Goal: Task Accomplishment & Management: Manage account settings

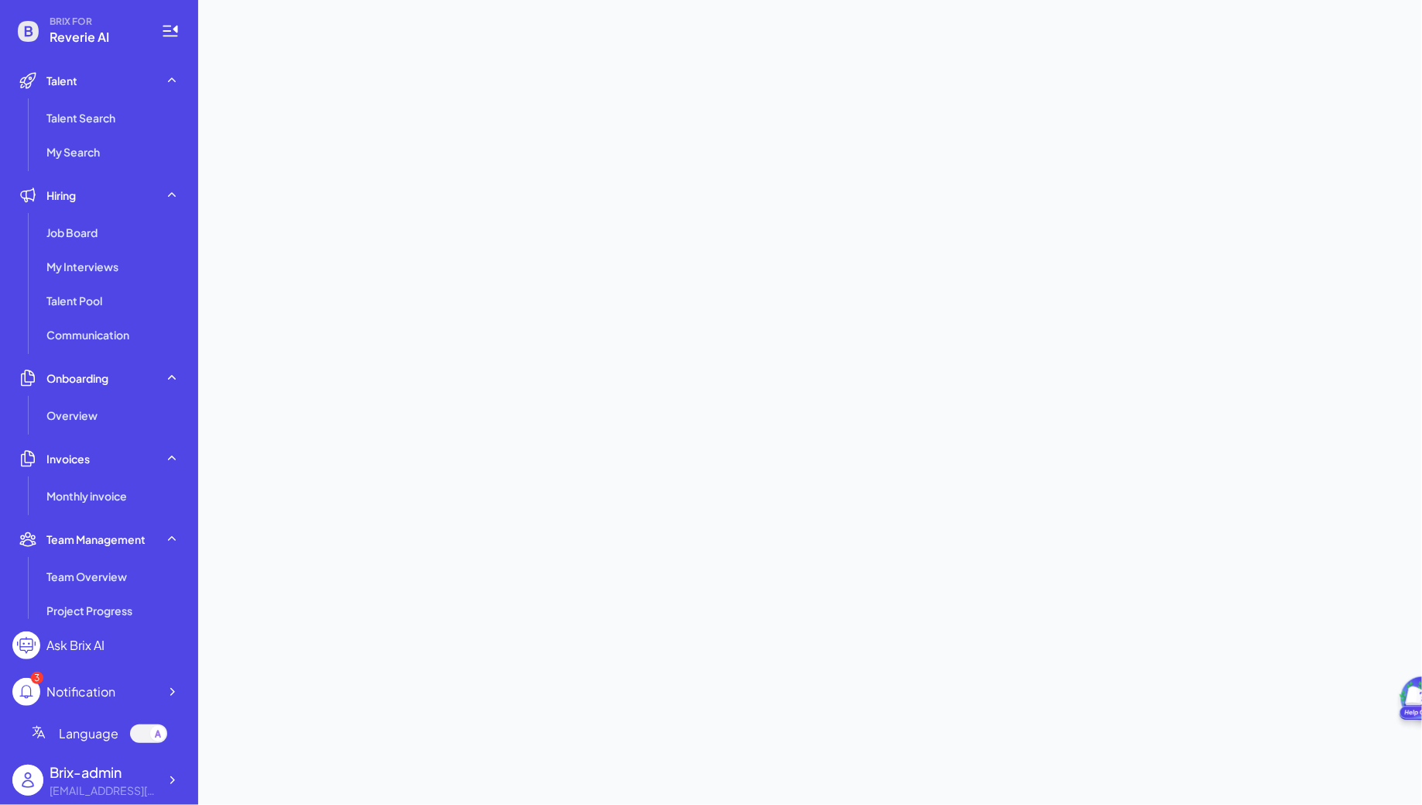
scroll to position [262, 0]
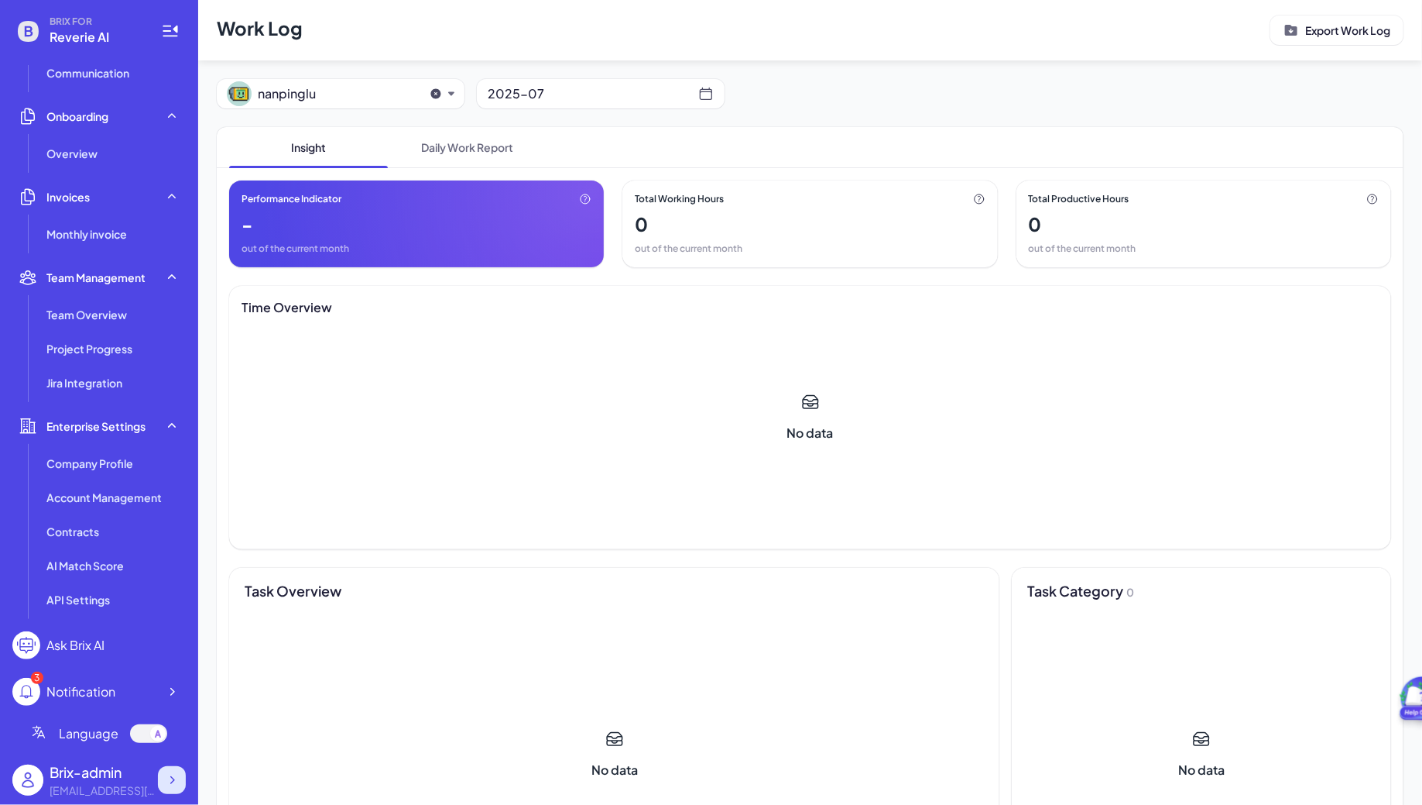
click at [171, 768] on div at bounding box center [172, 780] width 28 height 28
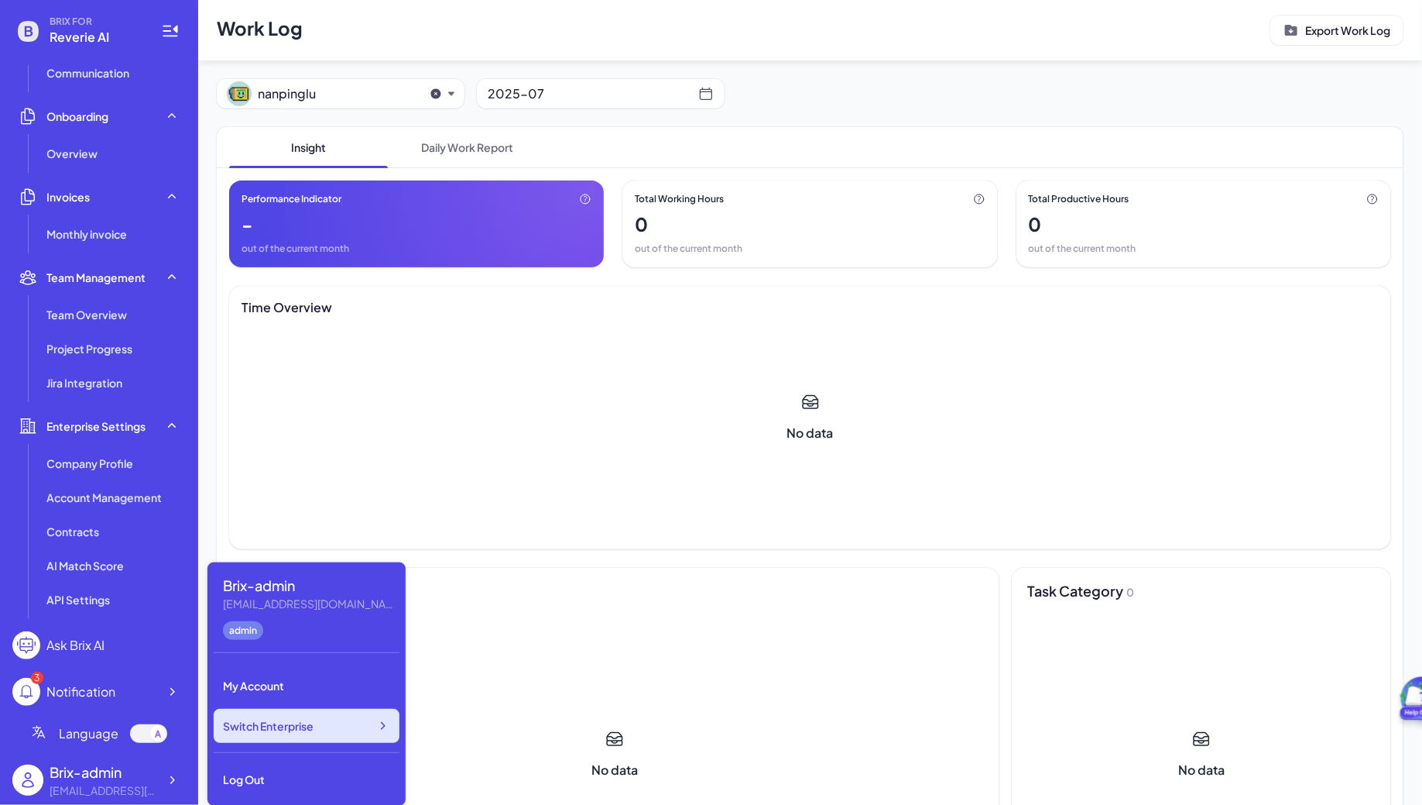
click at [290, 726] on span "Switch Enterprise" at bounding box center [268, 725] width 91 height 15
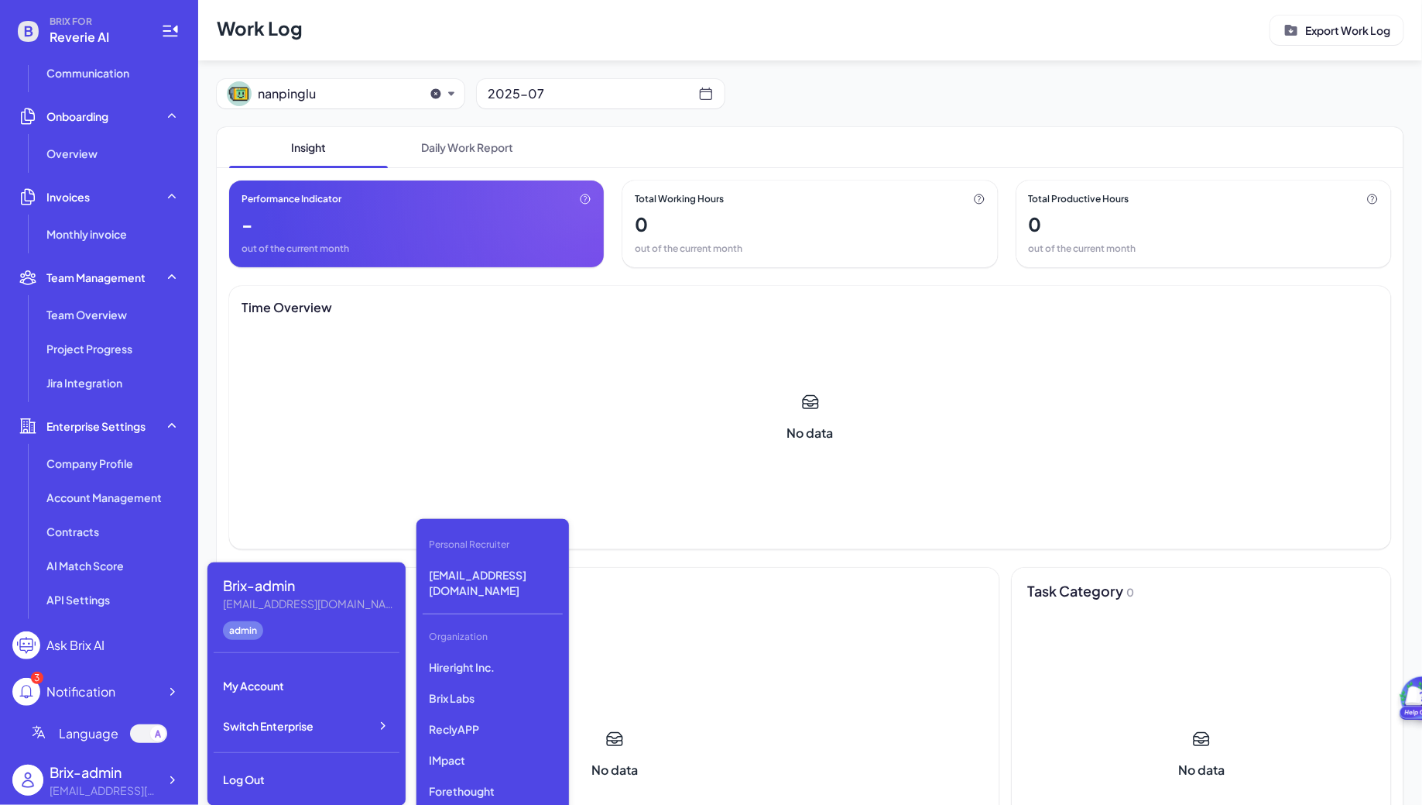
scroll to position [4177, 0]
click at [472, 766] on p "DeepVista" at bounding box center [493, 780] width 140 height 28
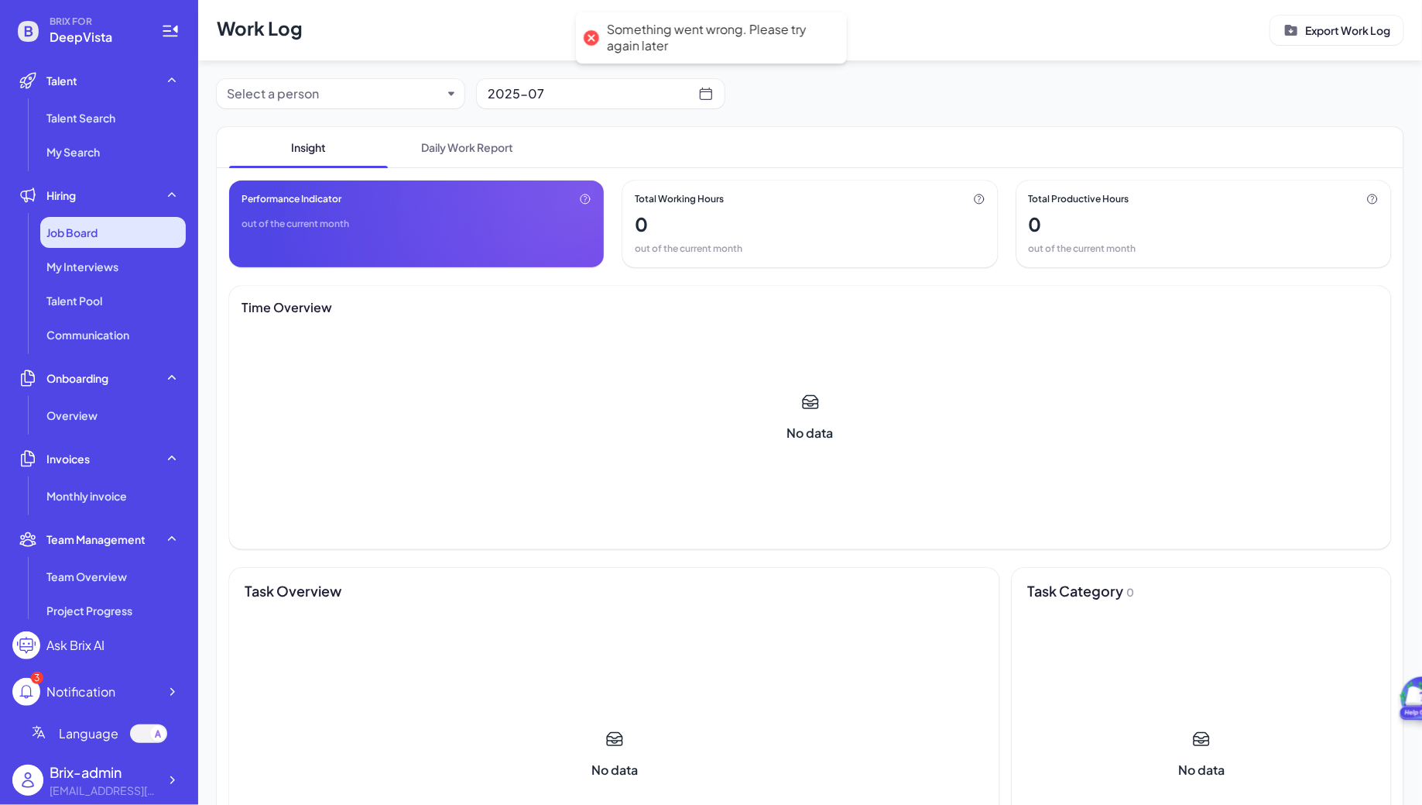
click at [62, 229] on span "Job Board" at bounding box center [71, 232] width 51 height 15
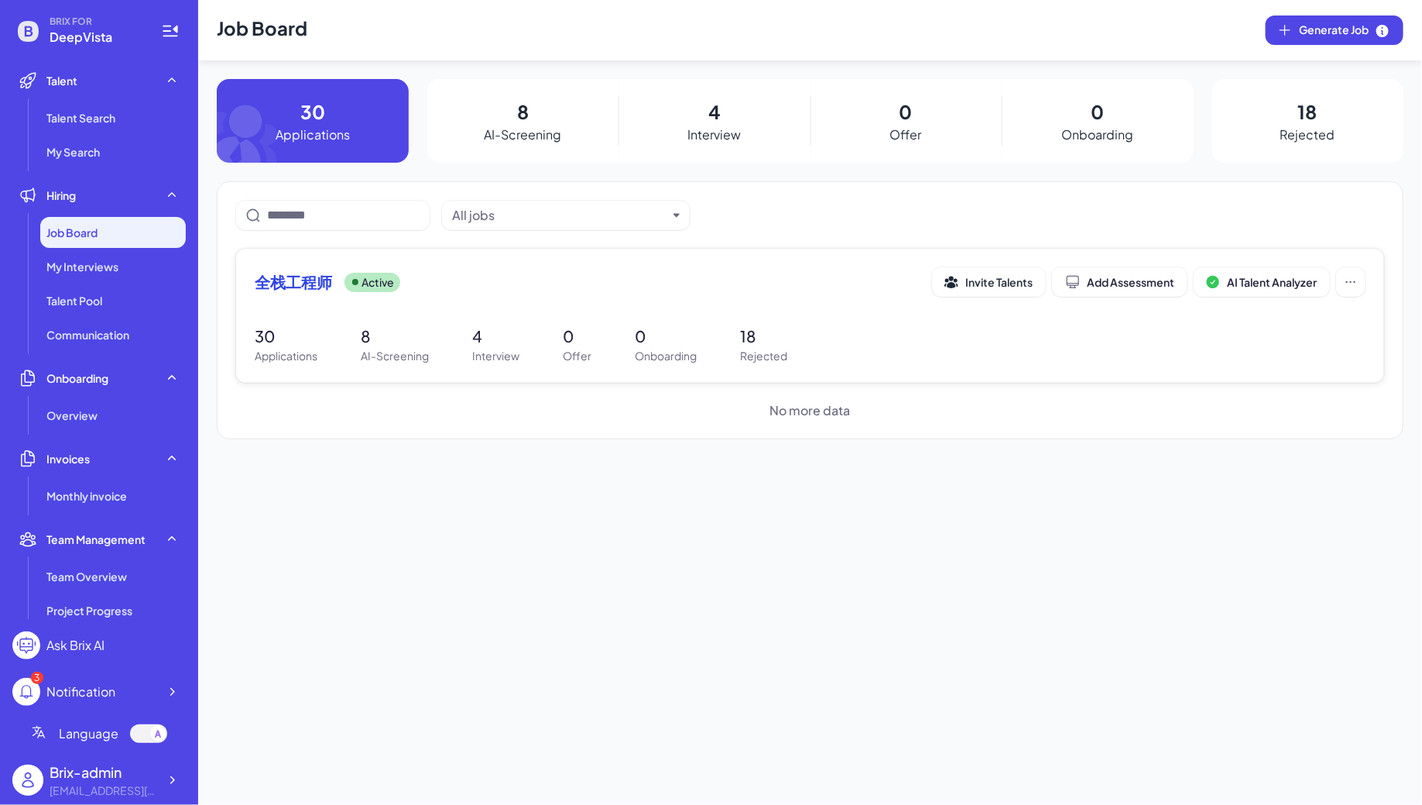
click at [394, 278] on div "Active" at bounding box center [373, 282] width 56 height 19
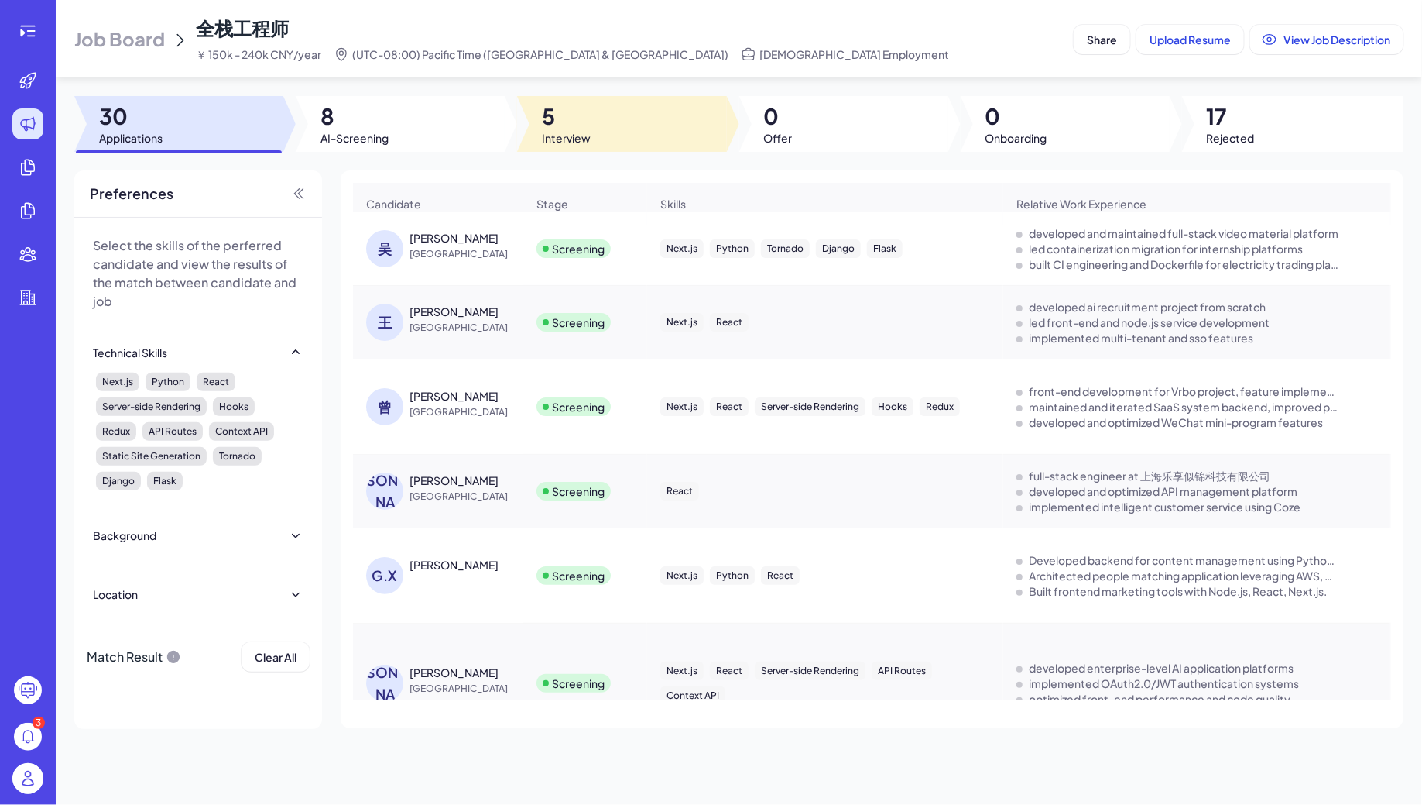
click at [610, 118] on div at bounding box center [621, 124] width 209 height 56
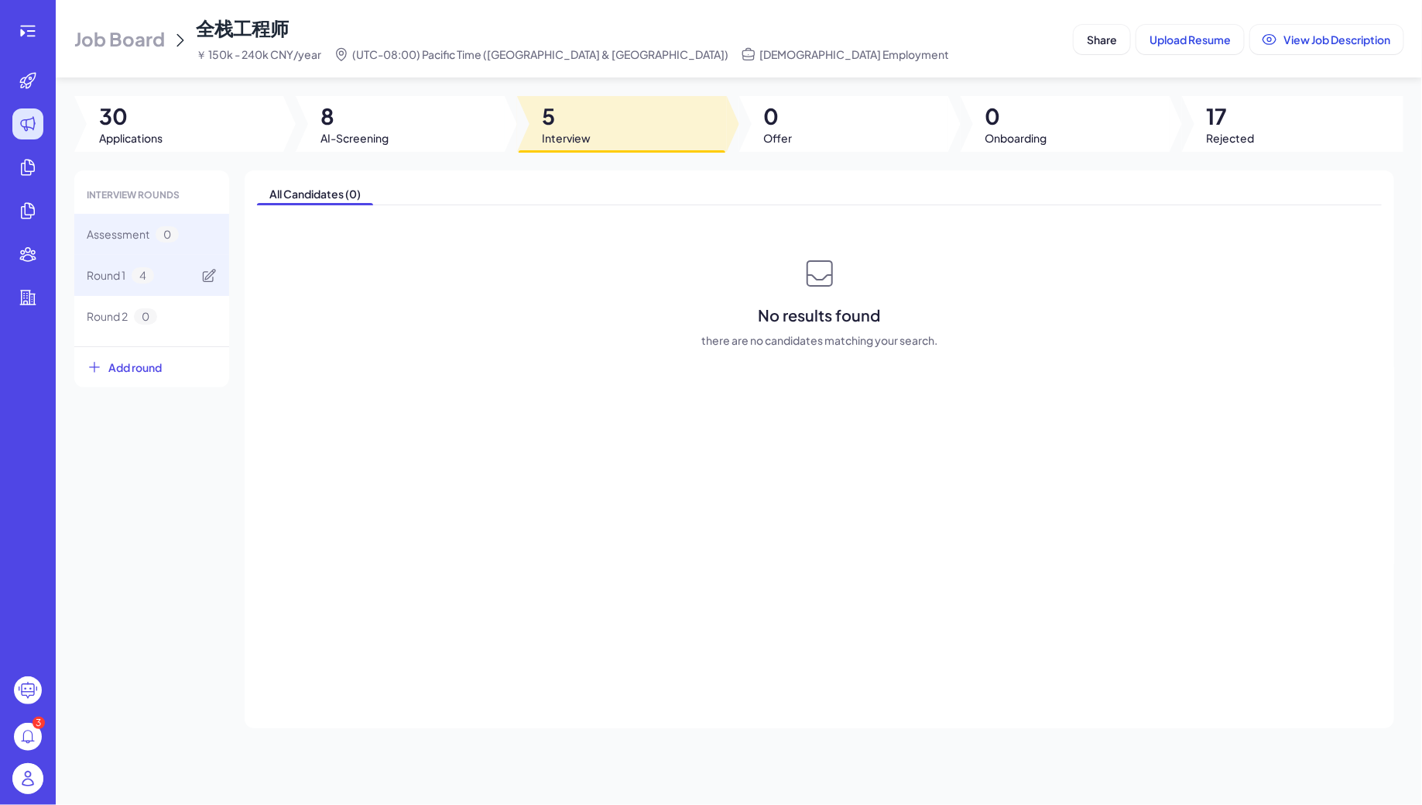
click at [156, 264] on div "Round 1 4" at bounding box center [151, 275] width 155 height 41
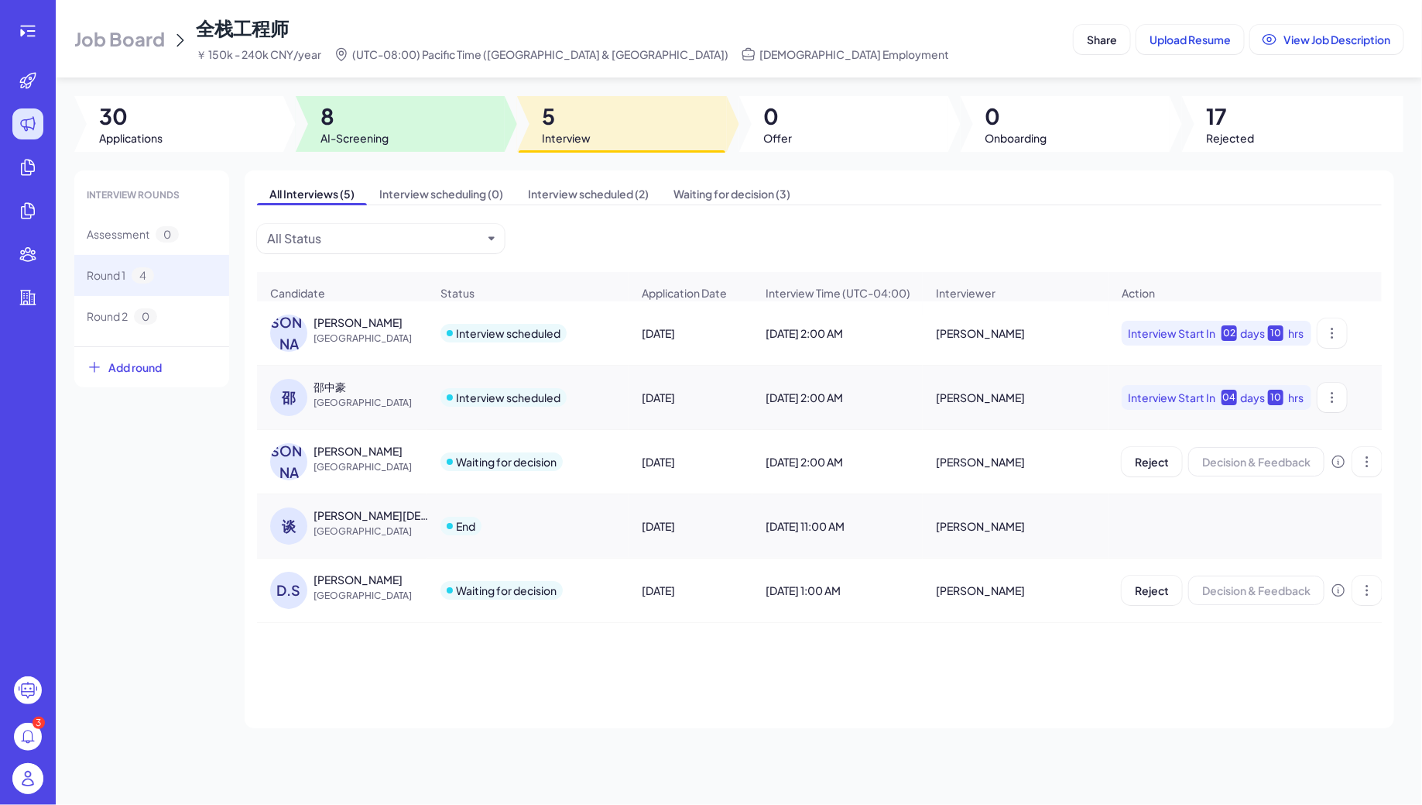
click at [334, 119] on span "8" at bounding box center [355, 116] width 68 height 28
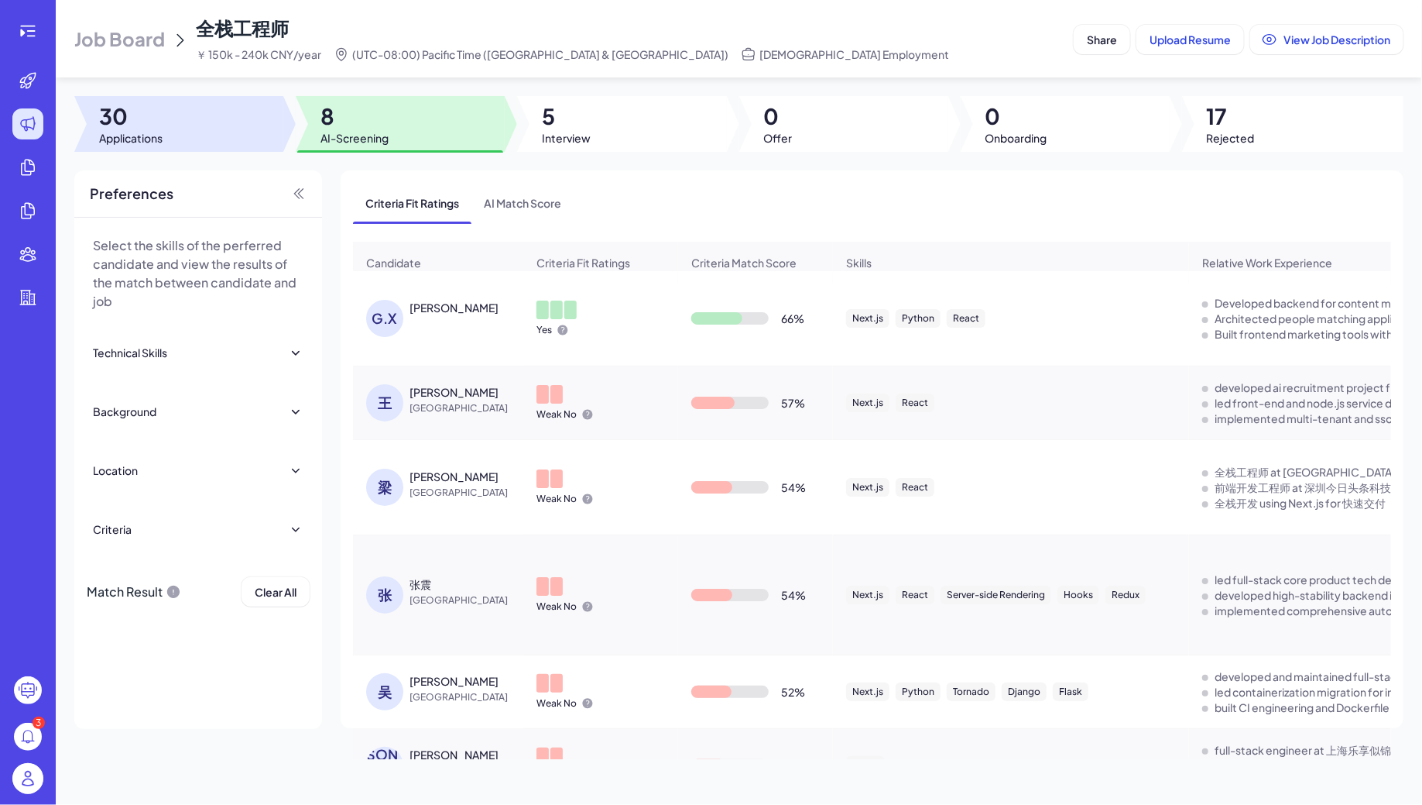
click at [213, 122] on div at bounding box center [178, 124] width 209 height 56
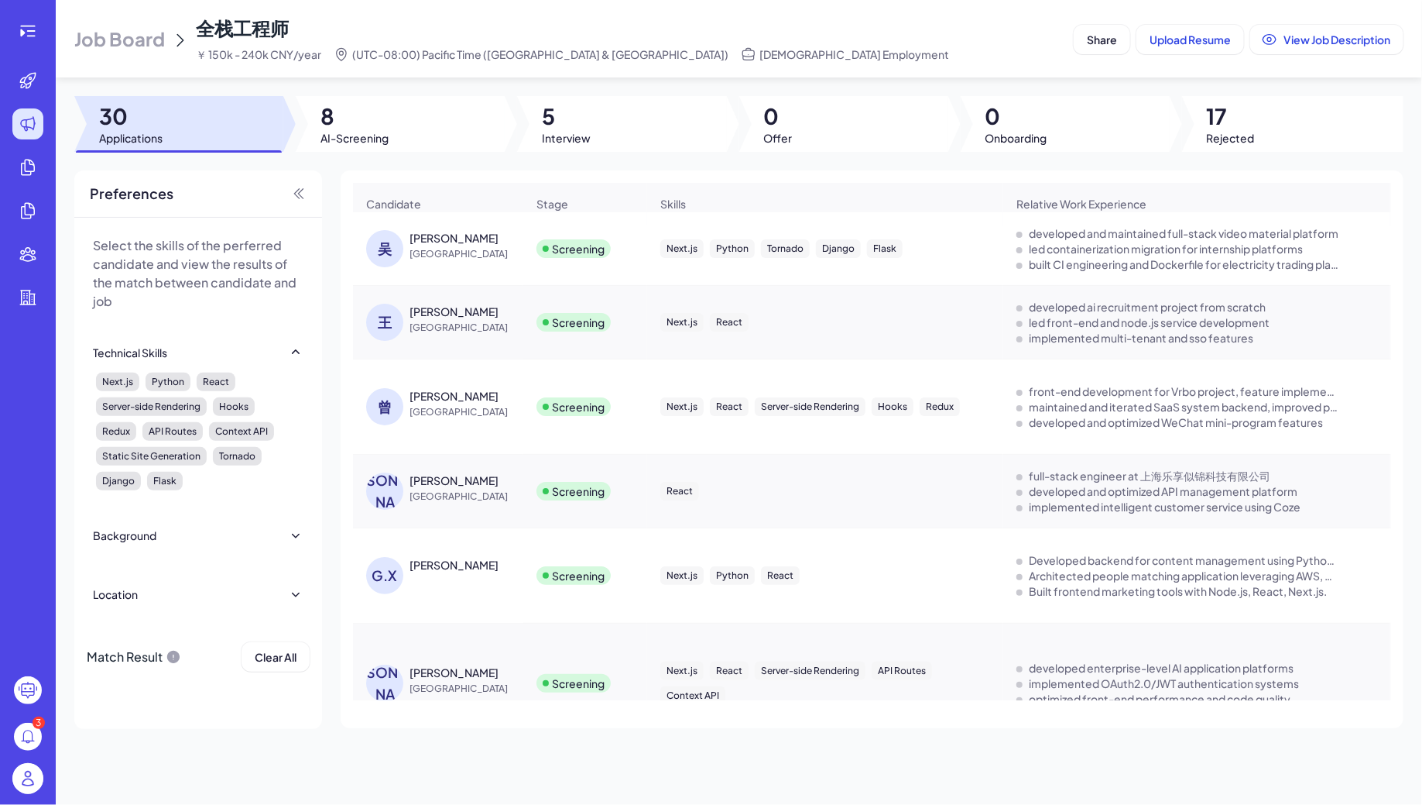
click at [421, 259] on span "[GEOGRAPHIC_DATA]" at bounding box center [468, 253] width 116 height 15
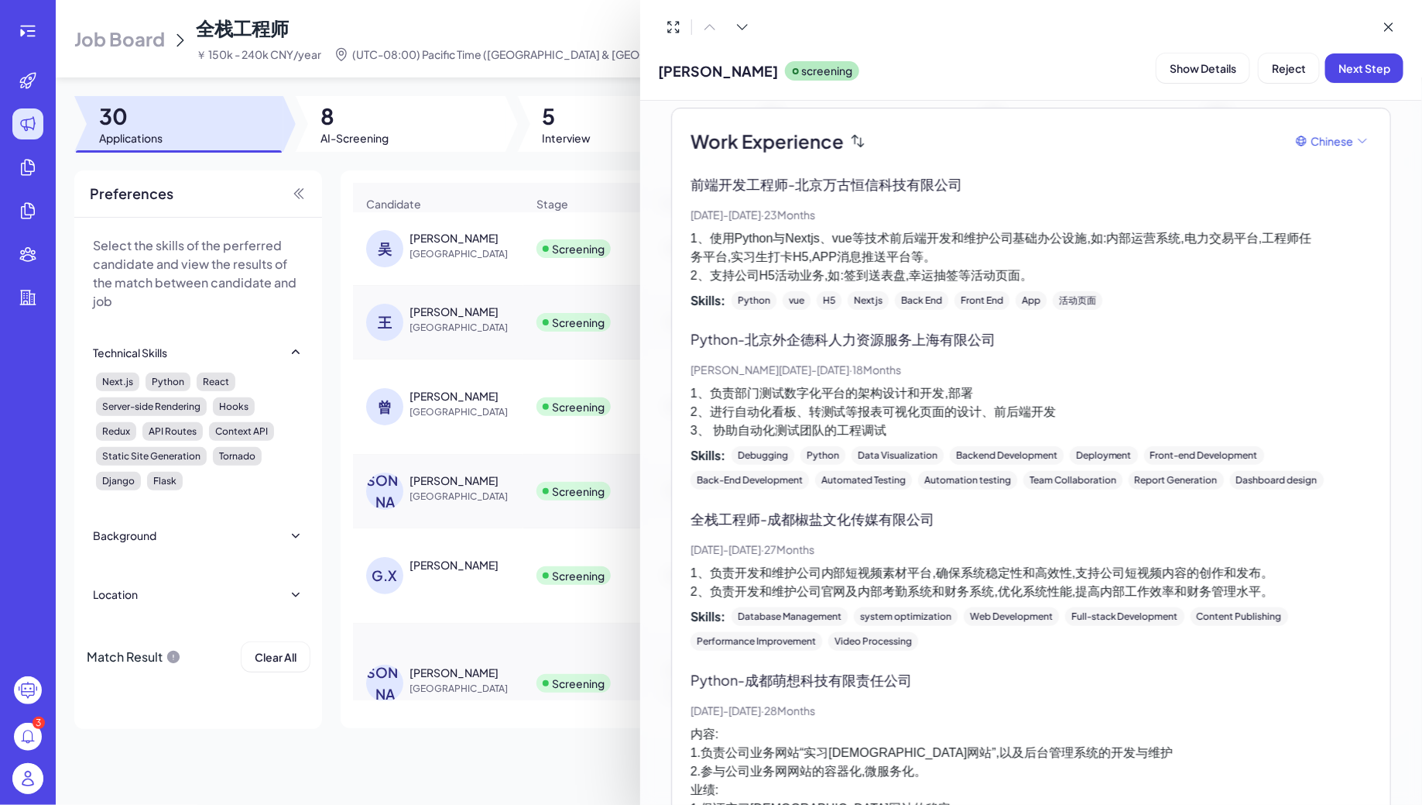
scroll to position [374, 0]
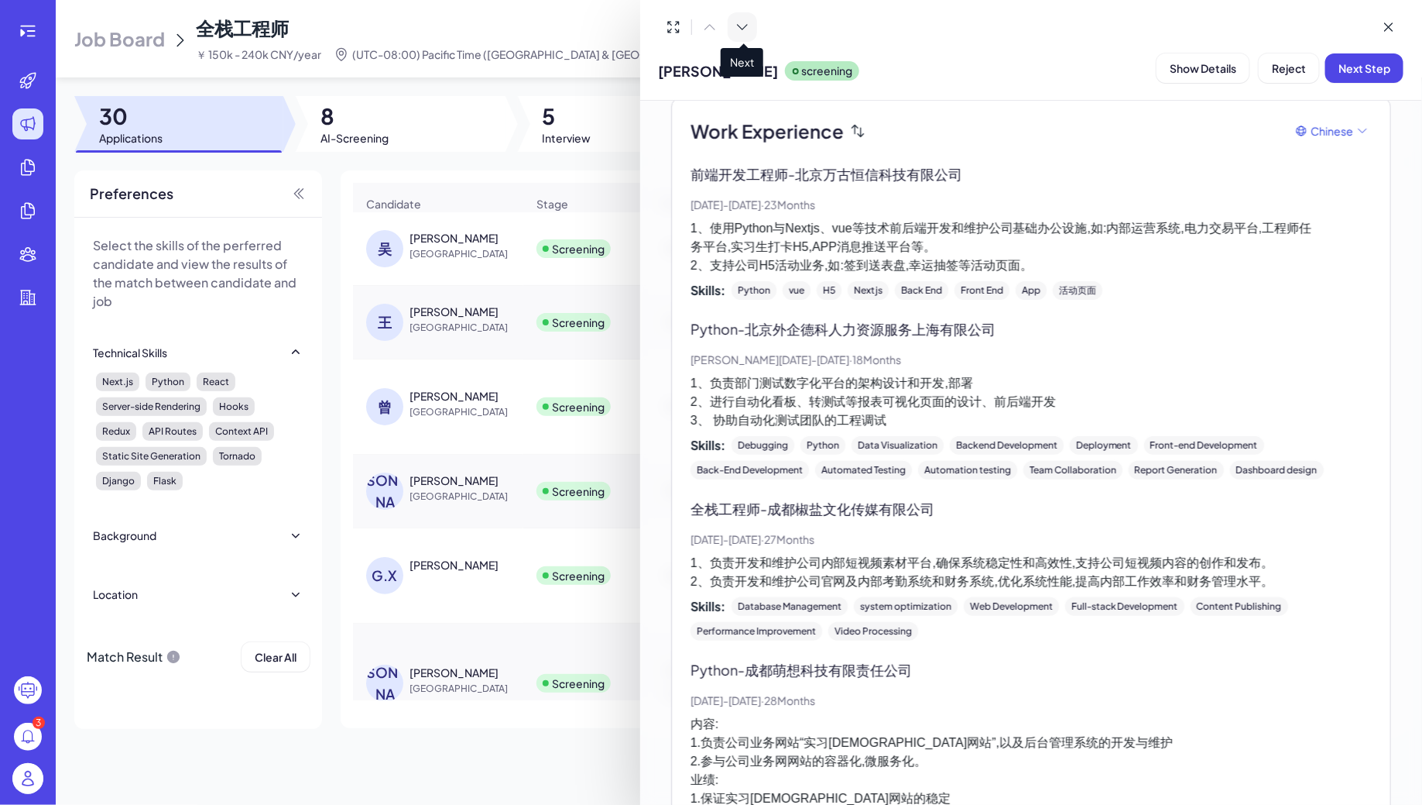
click at [732, 28] on button at bounding box center [742, 26] width 29 height 29
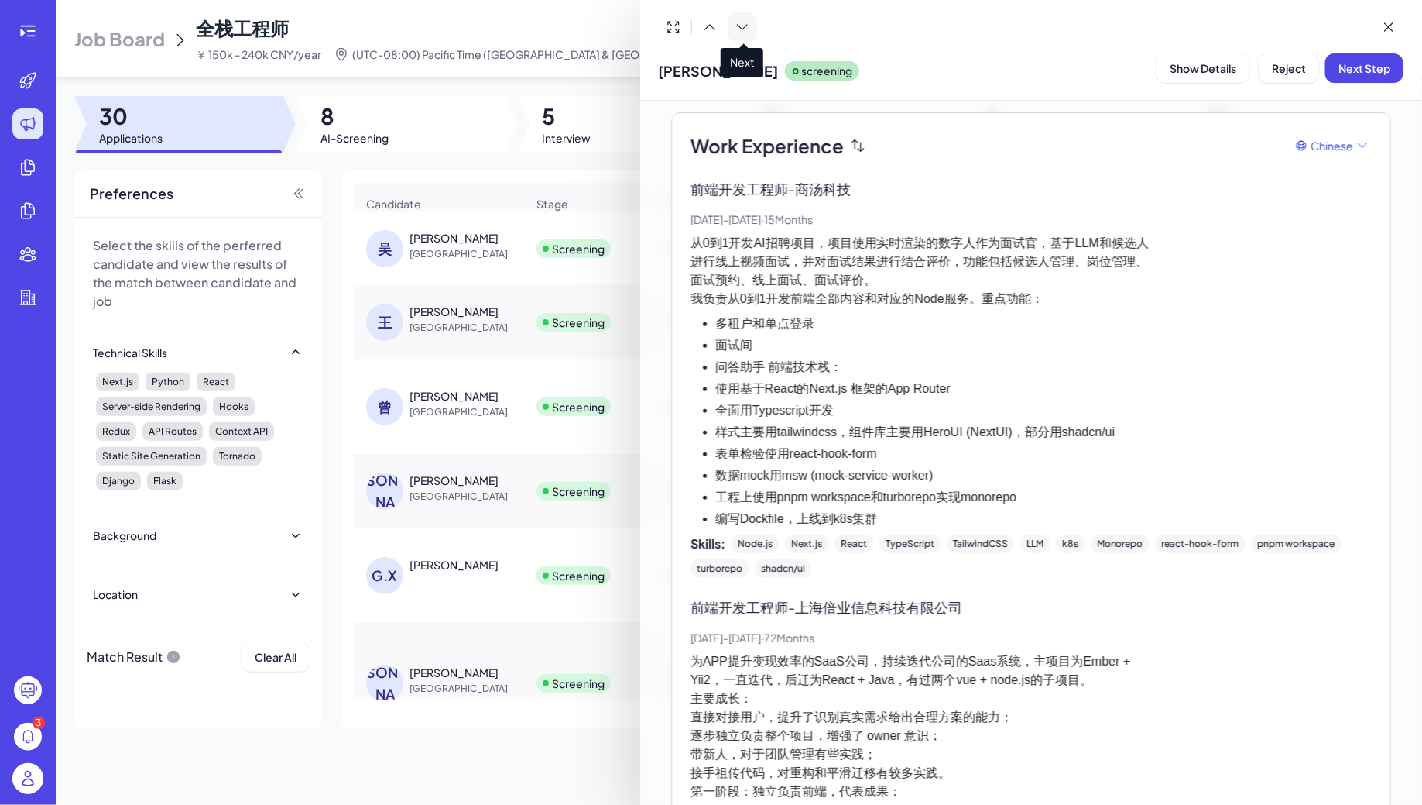
scroll to position [359, 0]
click at [732, 29] on button at bounding box center [742, 26] width 29 height 29
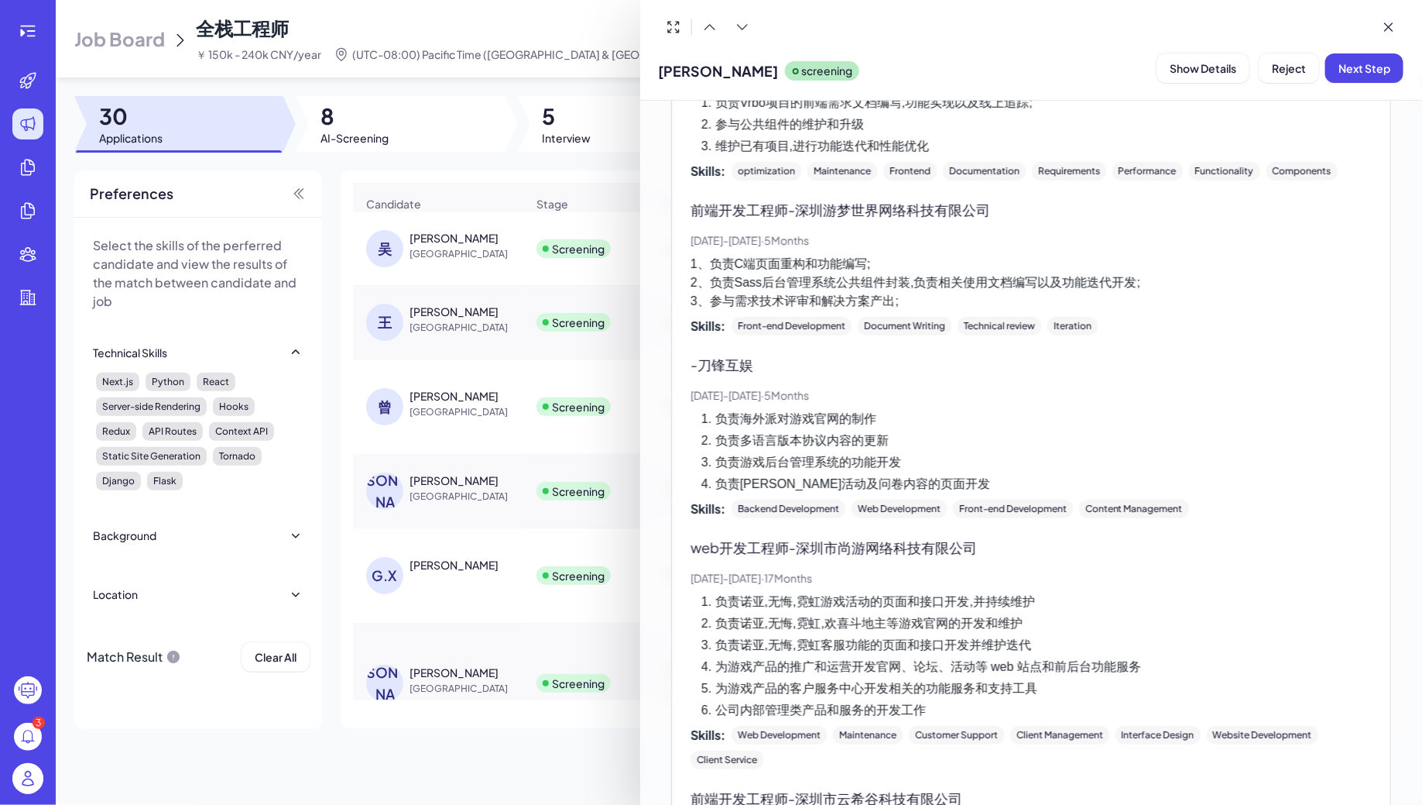
scroll to position [339, 0]
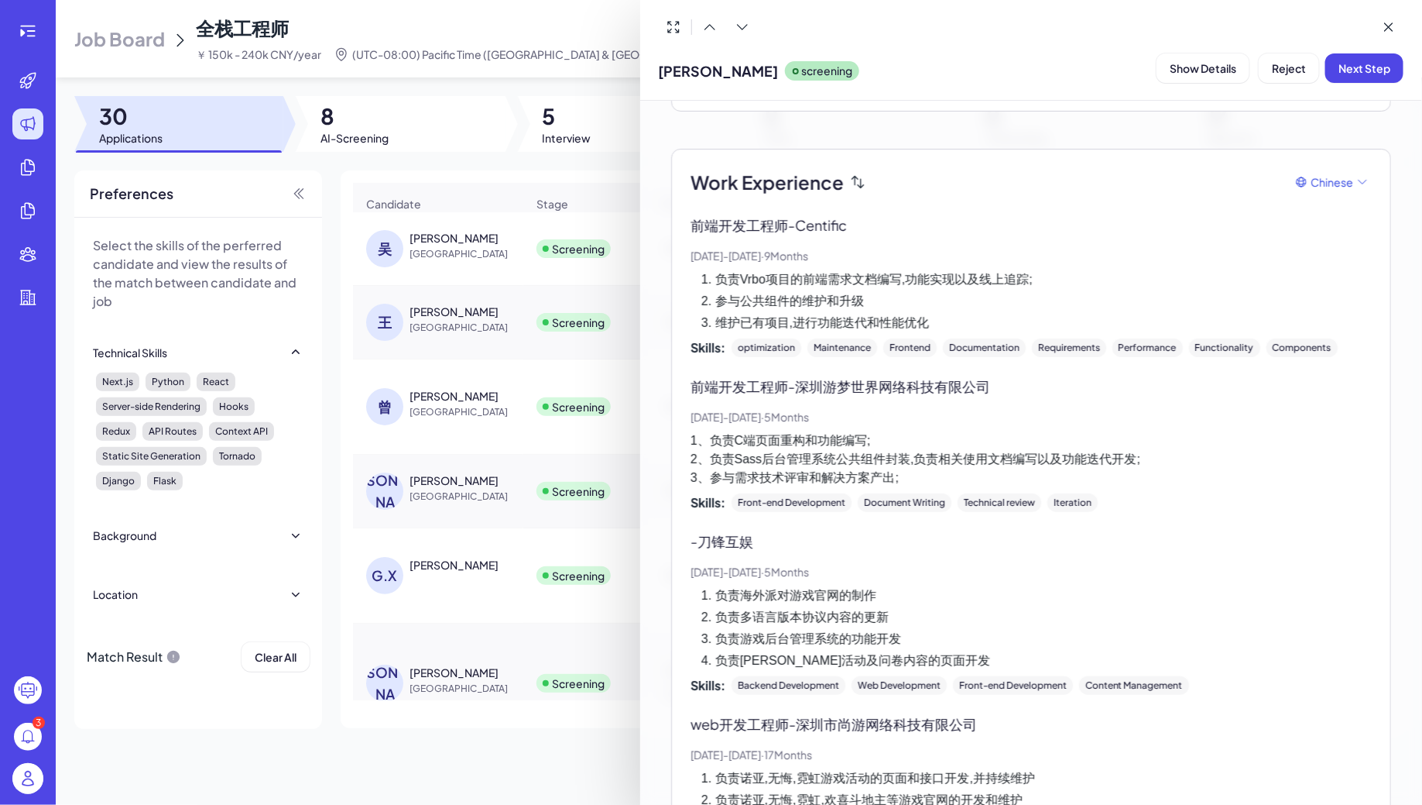
click at [28, 29] on div at bounding box center [711, 402] width 1422 height 805
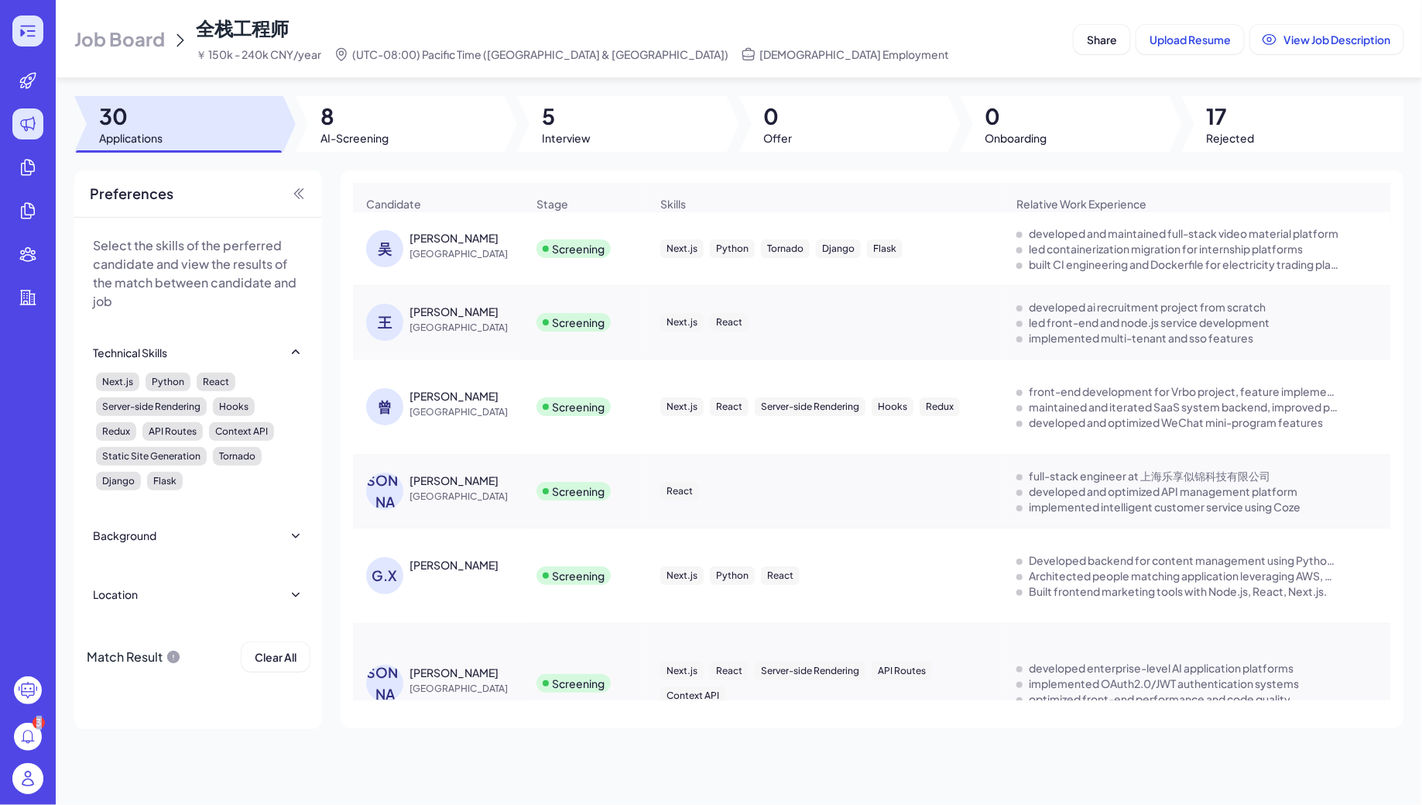
click at [28, 30] on icon at bounding box center [31, 31] width 9 height 2
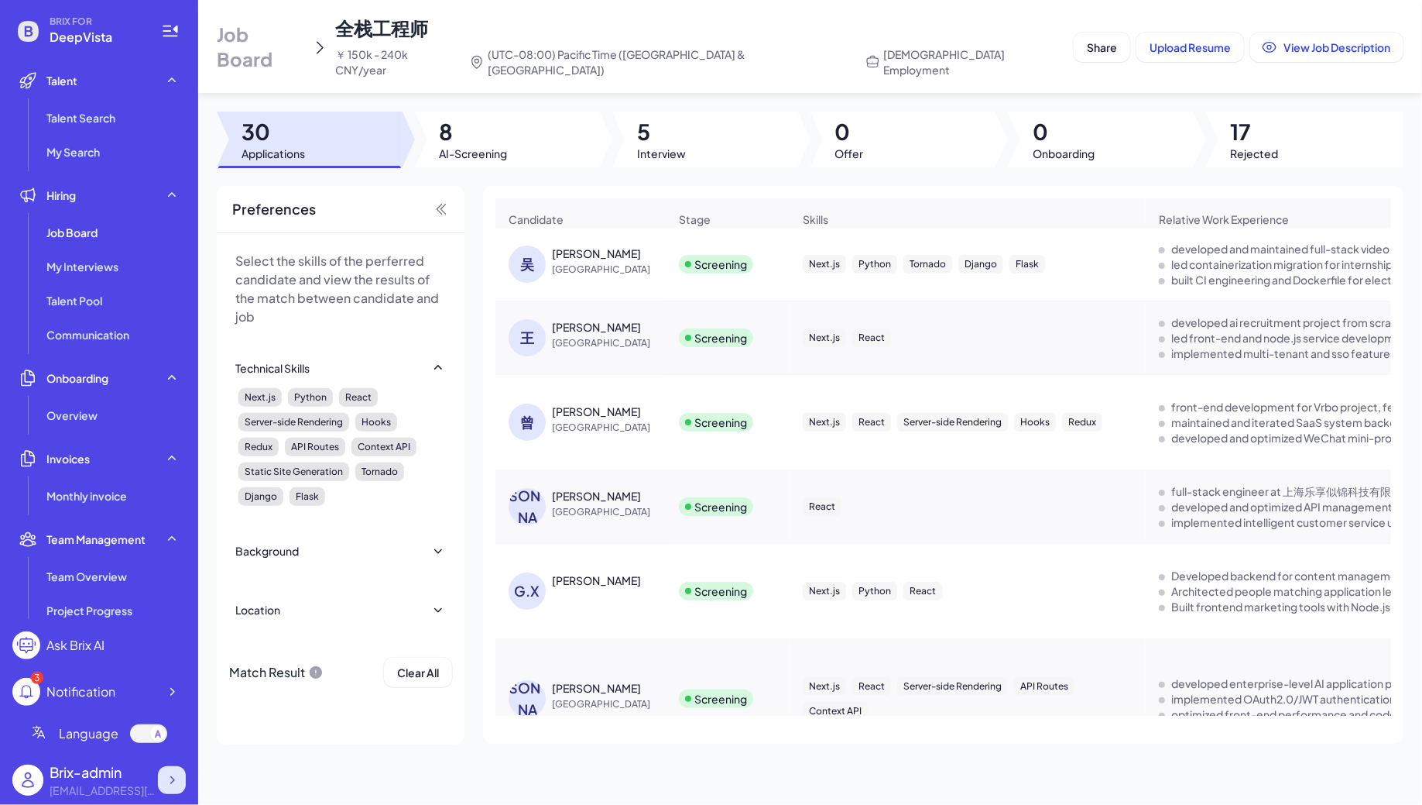
click at [163, 768] on div at bounding box center [172, 780] width 28 height 28
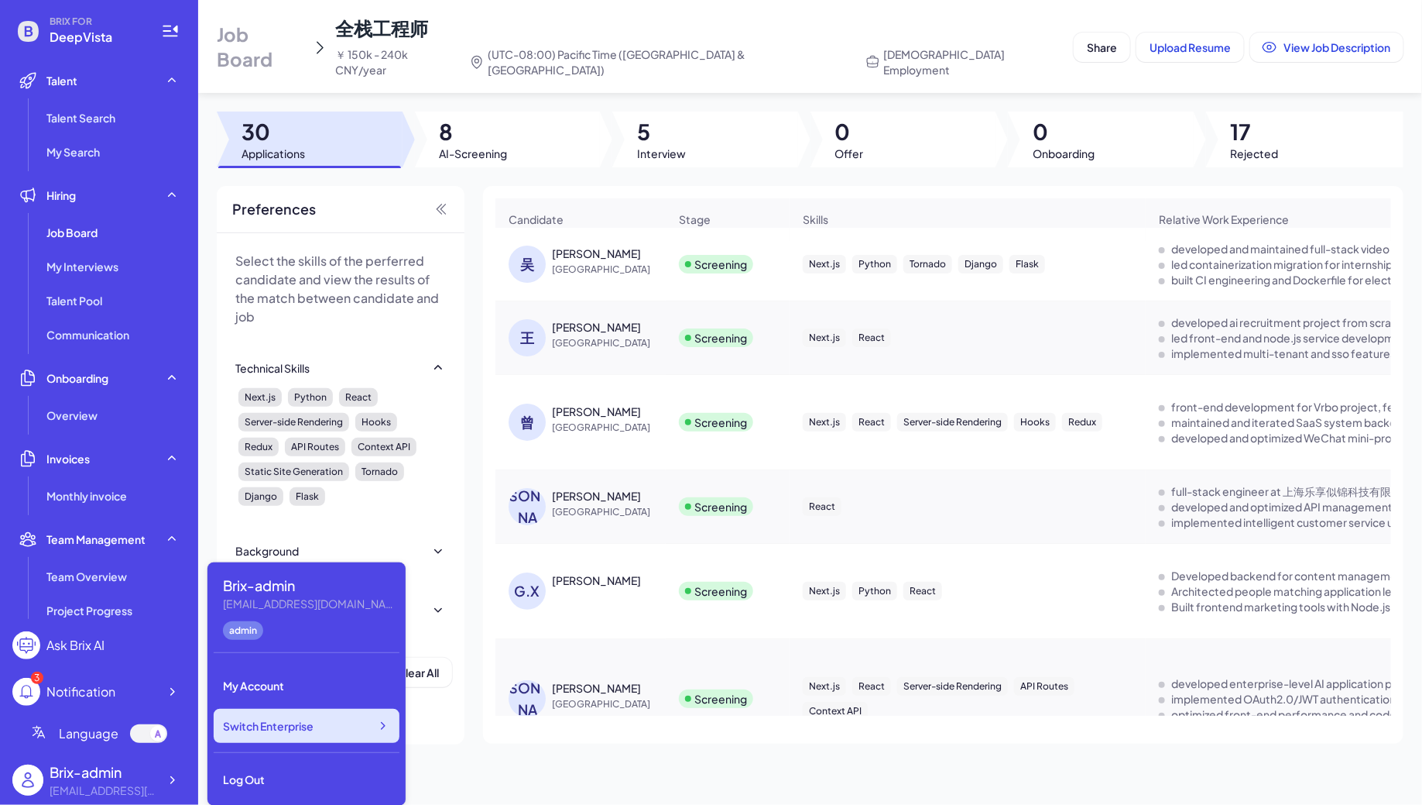
click at [318, 739] on div "Switch Enterprise" at bounding box center [307, 725] width 186 height 34
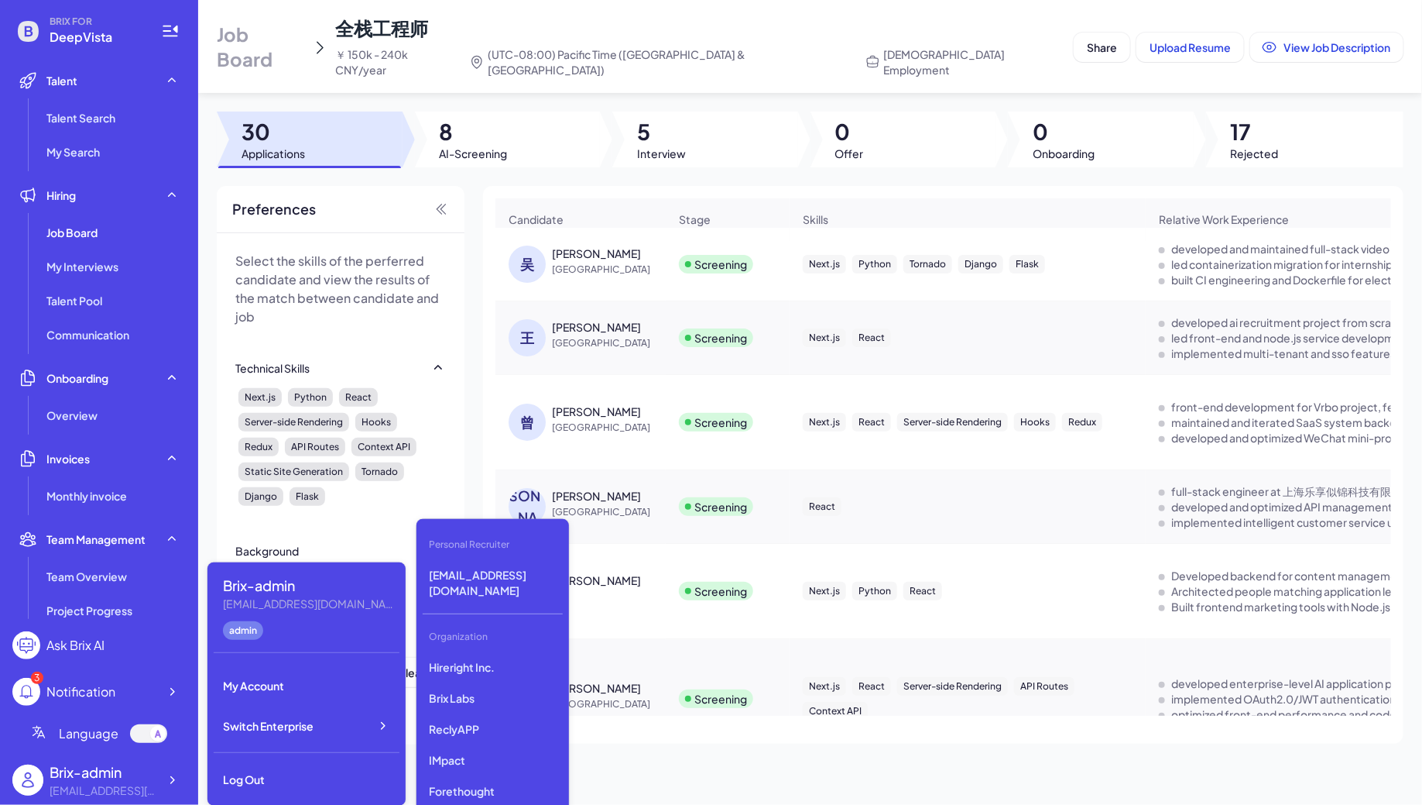
scroll to position [1608, 0]
click at [459, 718] on p "DreamFlow Inc" at bounding box center [493, 731] width 140 height 28
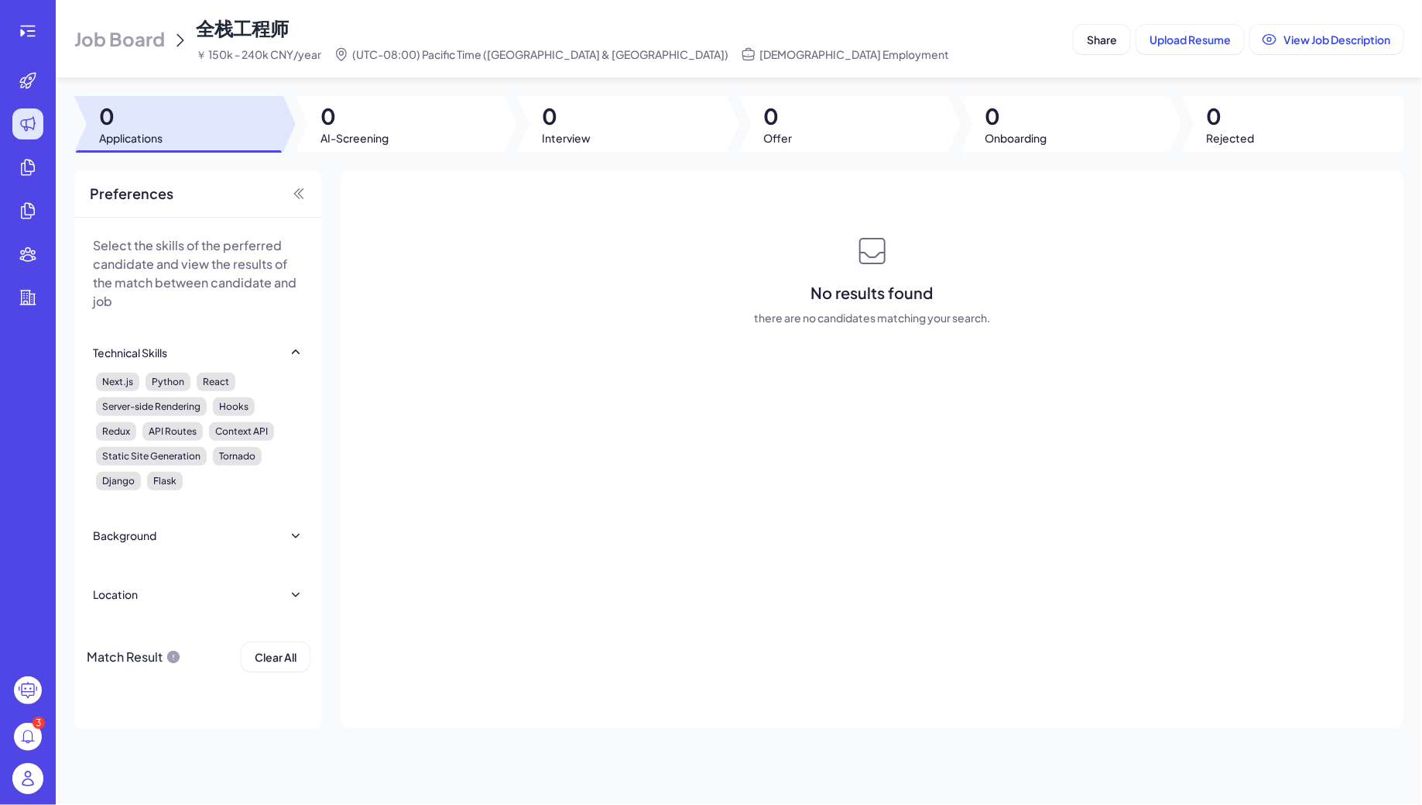
click at [119, 47] on span "Job Board" at bounding box center [119, 38] width 91 height 25
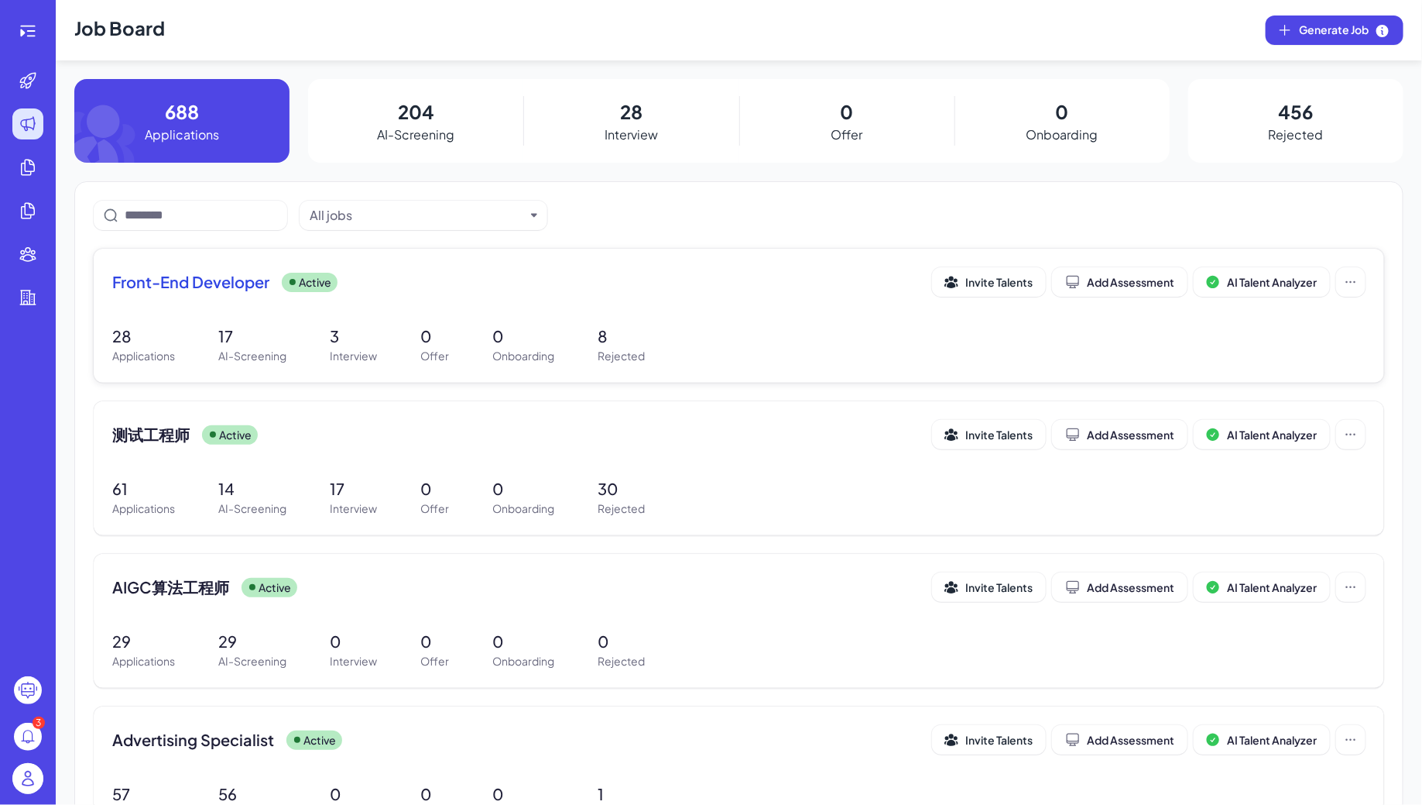
click at [376, 329] on p "3" at bounding box center [353, 335] width 47 height 23
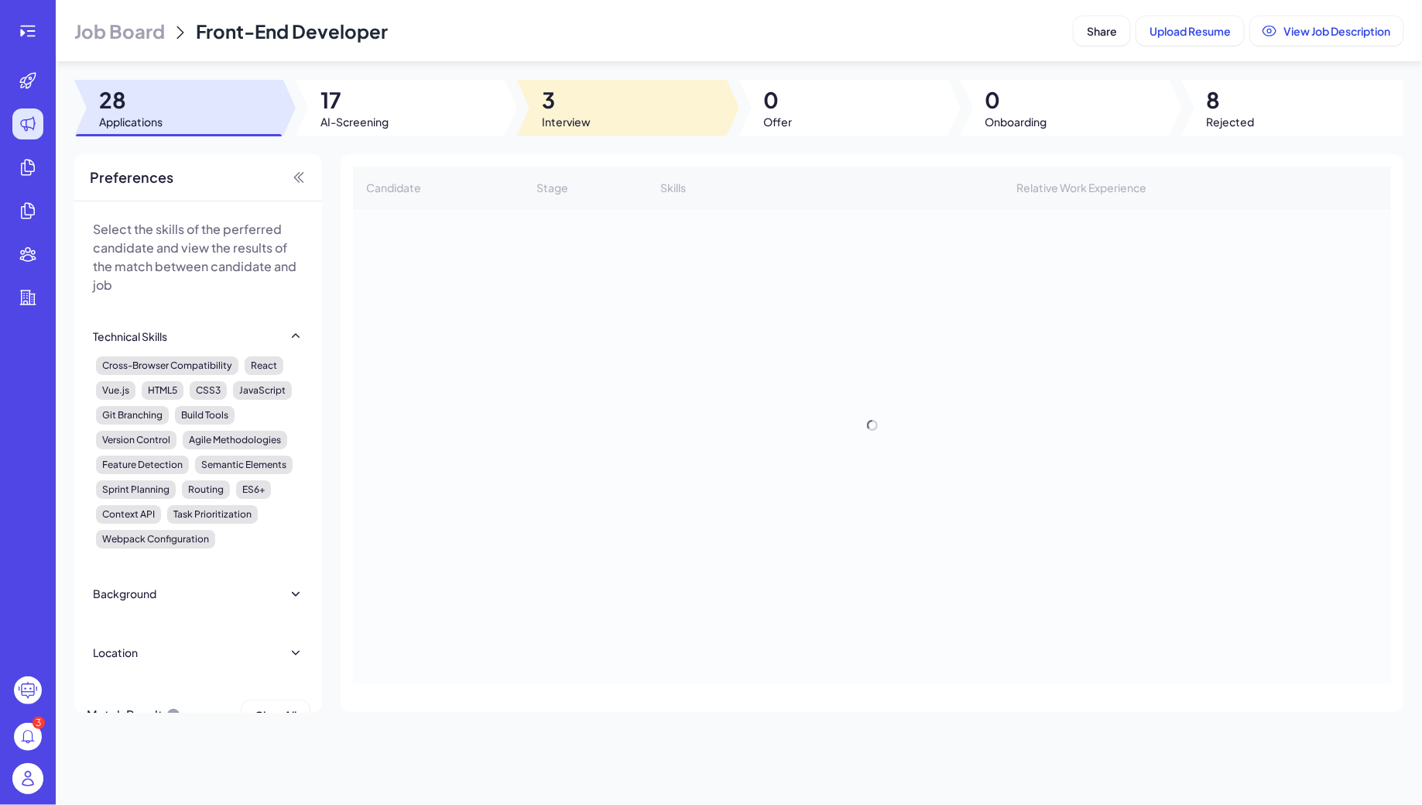
click at [595, 119] on div at bounding box center [621, 108] width 209 height 56
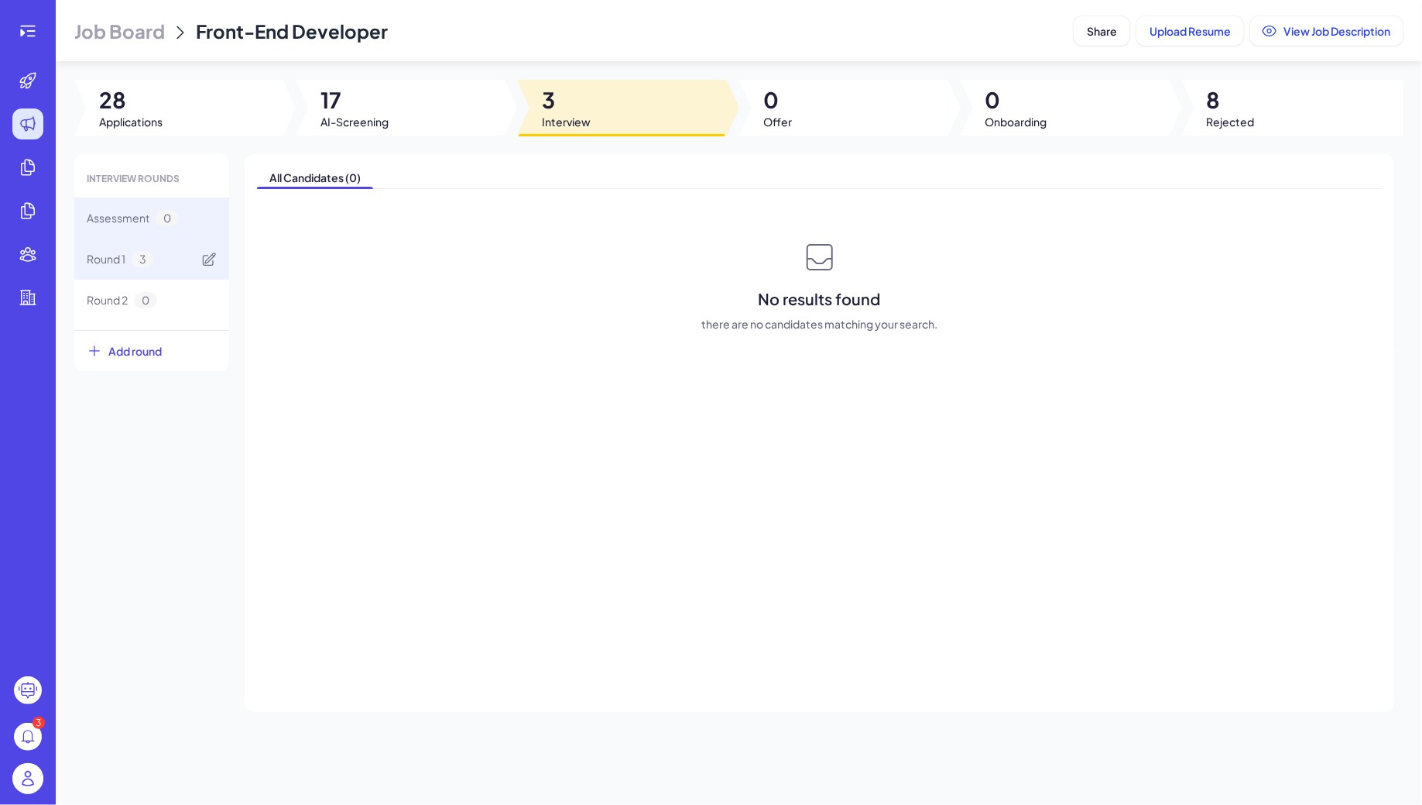
click at [150, 256] on span "3" at bounding box center [143, 259] width 22 height 16
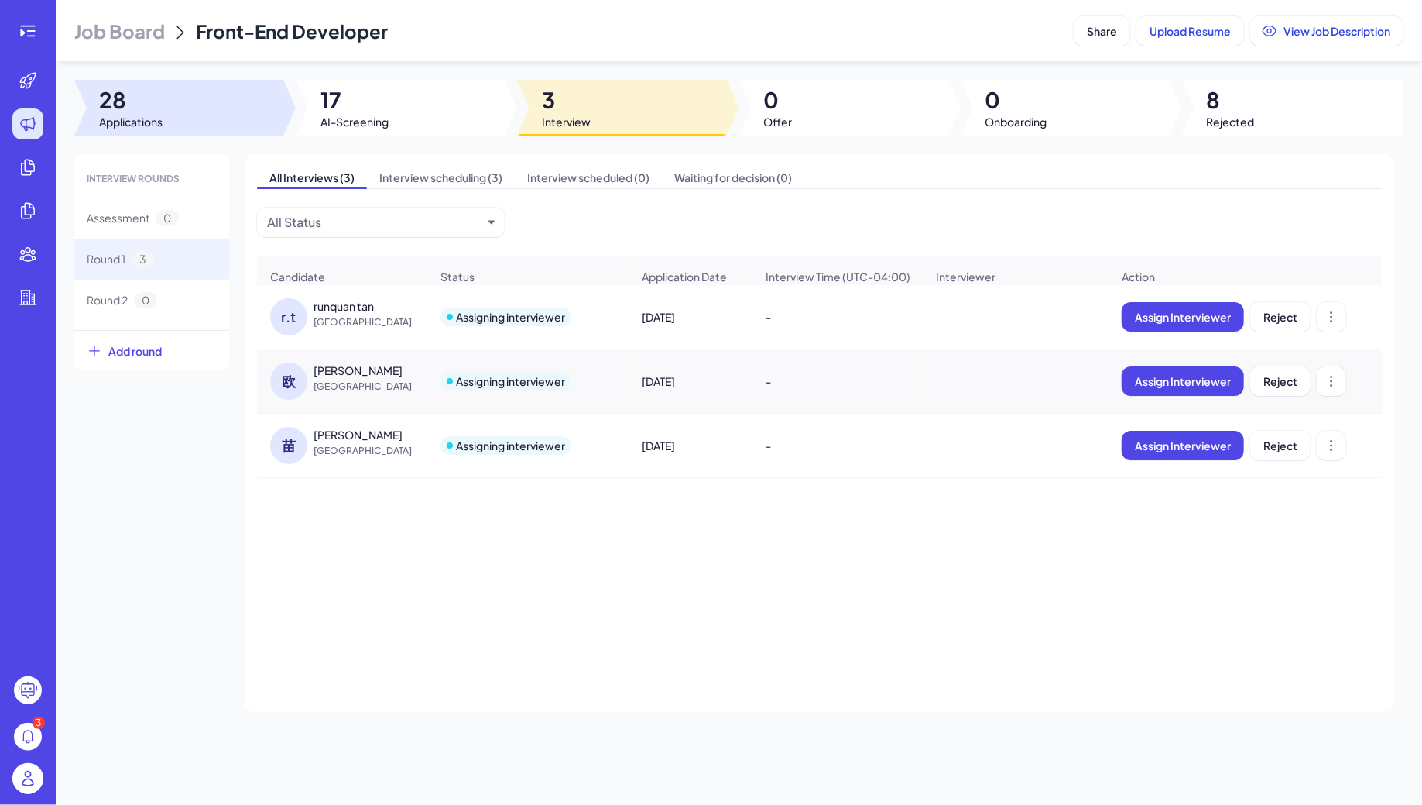
click at [182, 132] on div at bounding box center [178, 108] width 209 height 56
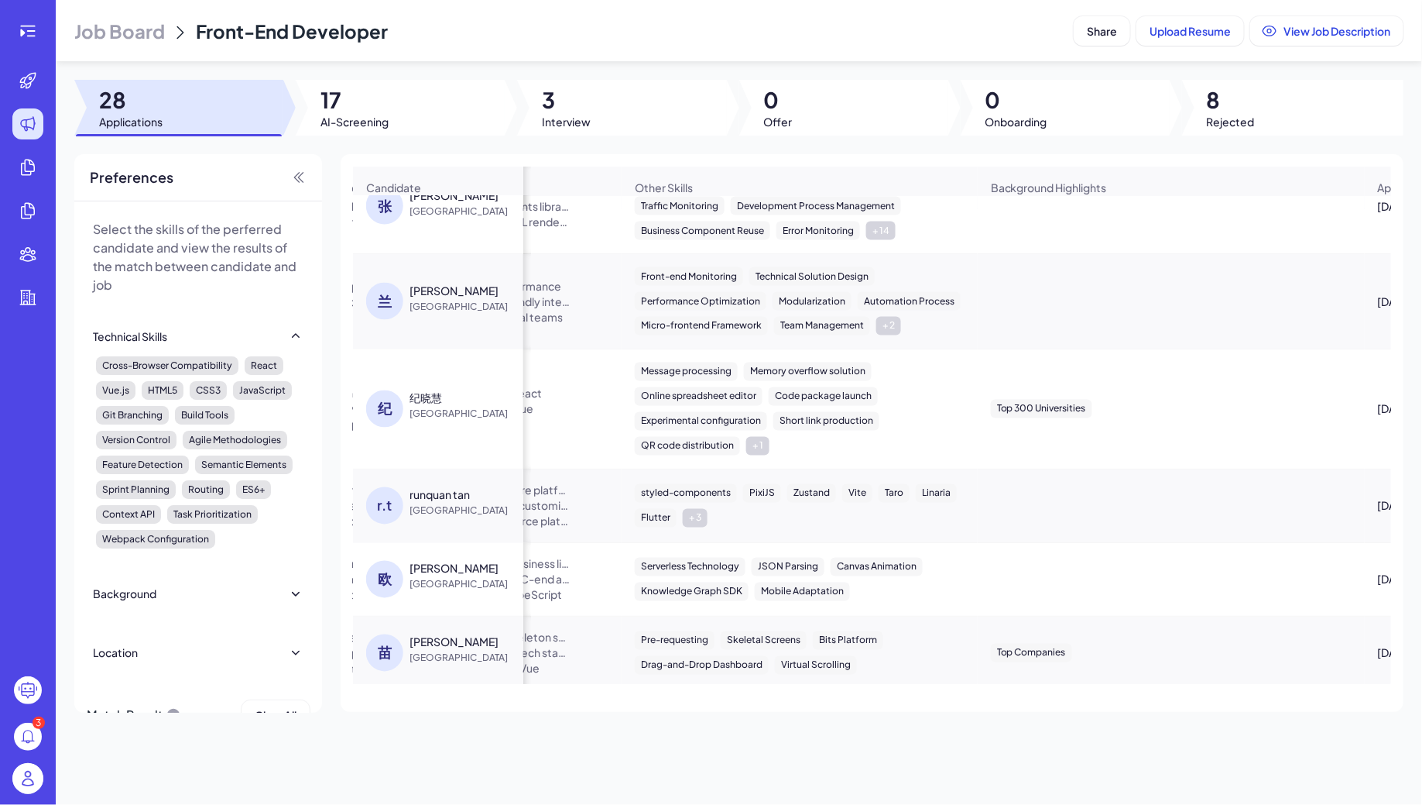
scroll to position [0, 1021]
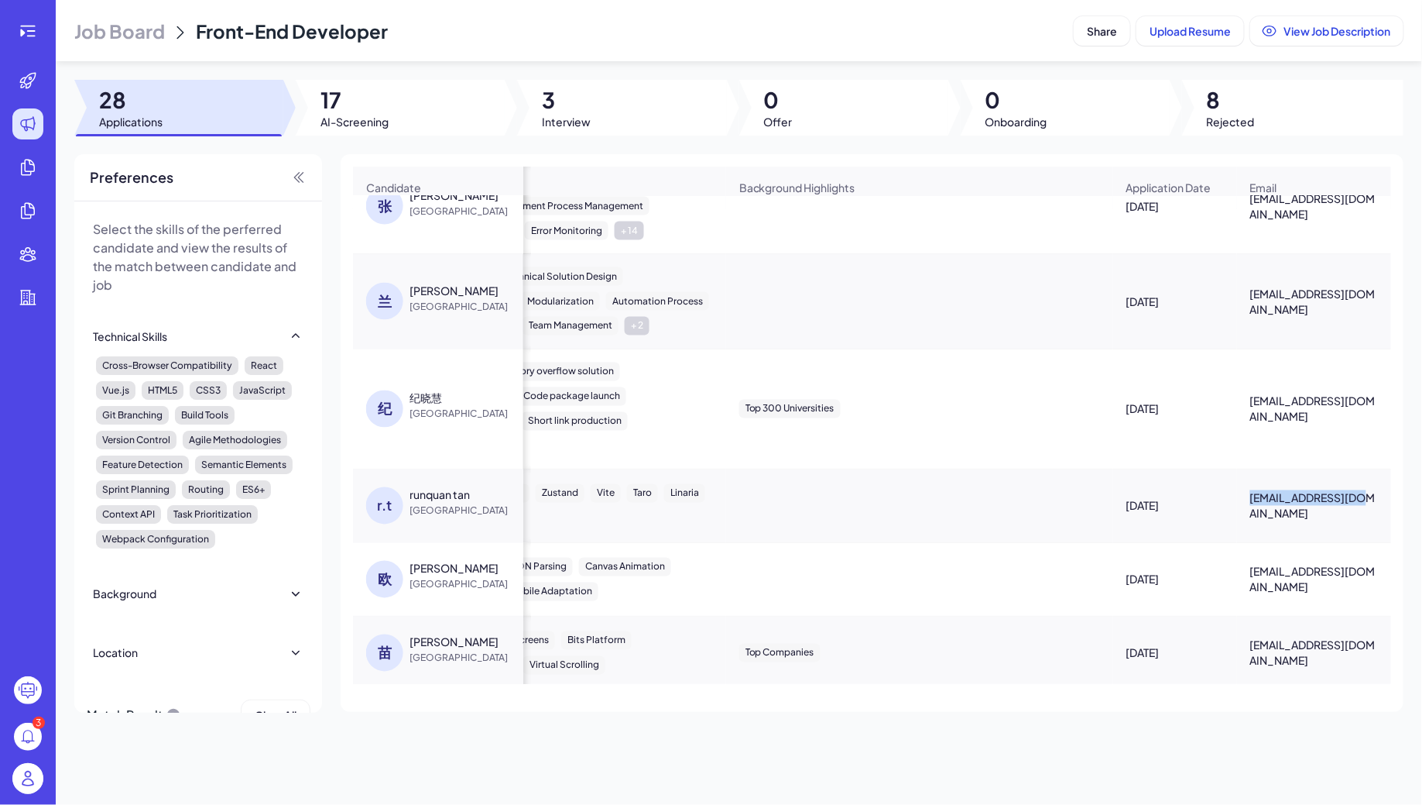
drag, startPoint x: 1251, startPoint y: 495, endPoint x: 1374, endPoint y: 496, distance: 123.1
click at [1375, 496] on div "runquant@gmail.com" at bounding box center [1314, 506] width 153 height 56
copy span "runquant@gmail.com"
click at [29, 36] on icon at bounding box center [28, 31] width 19 height 19
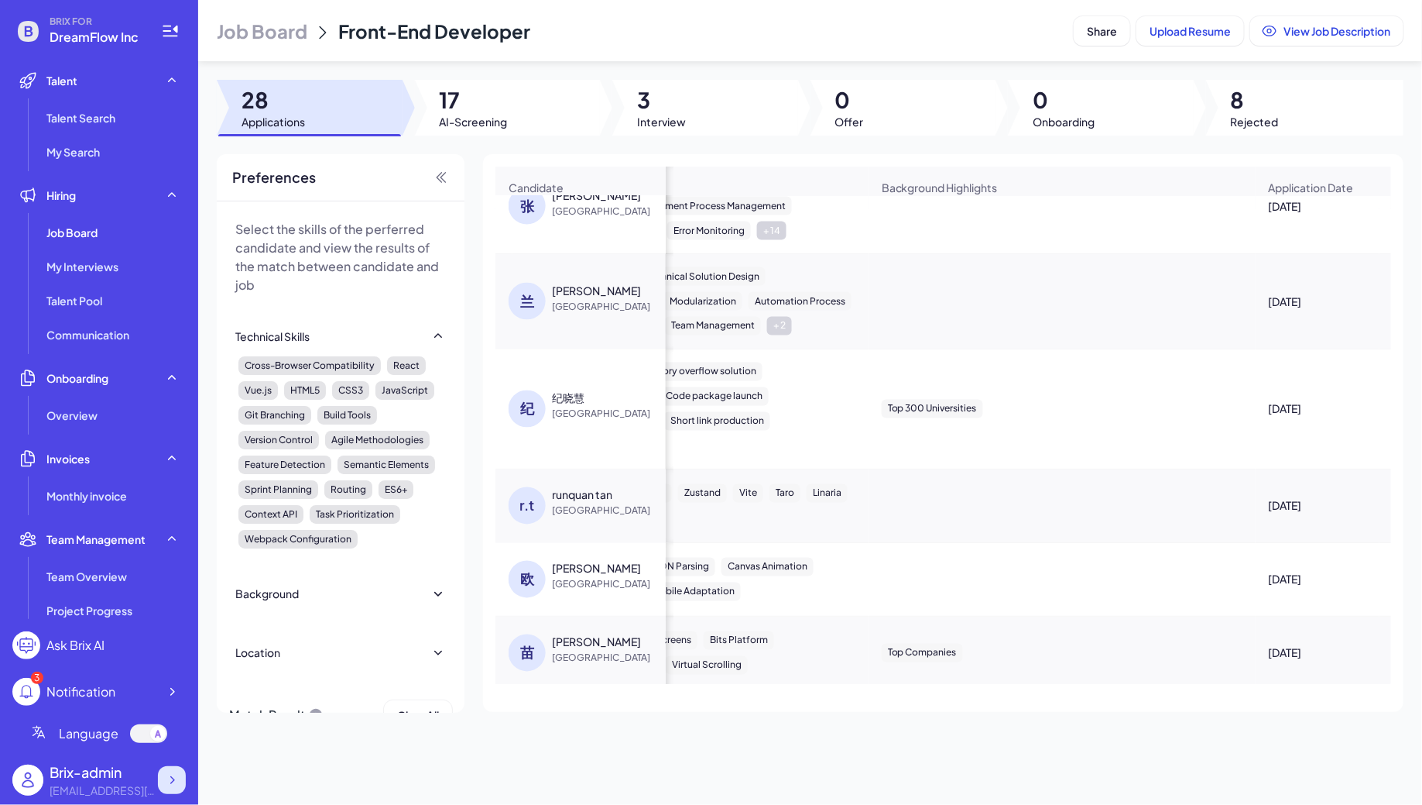
click at [168, 778] on icon at bounding box center [171, 779] width 15 height 15
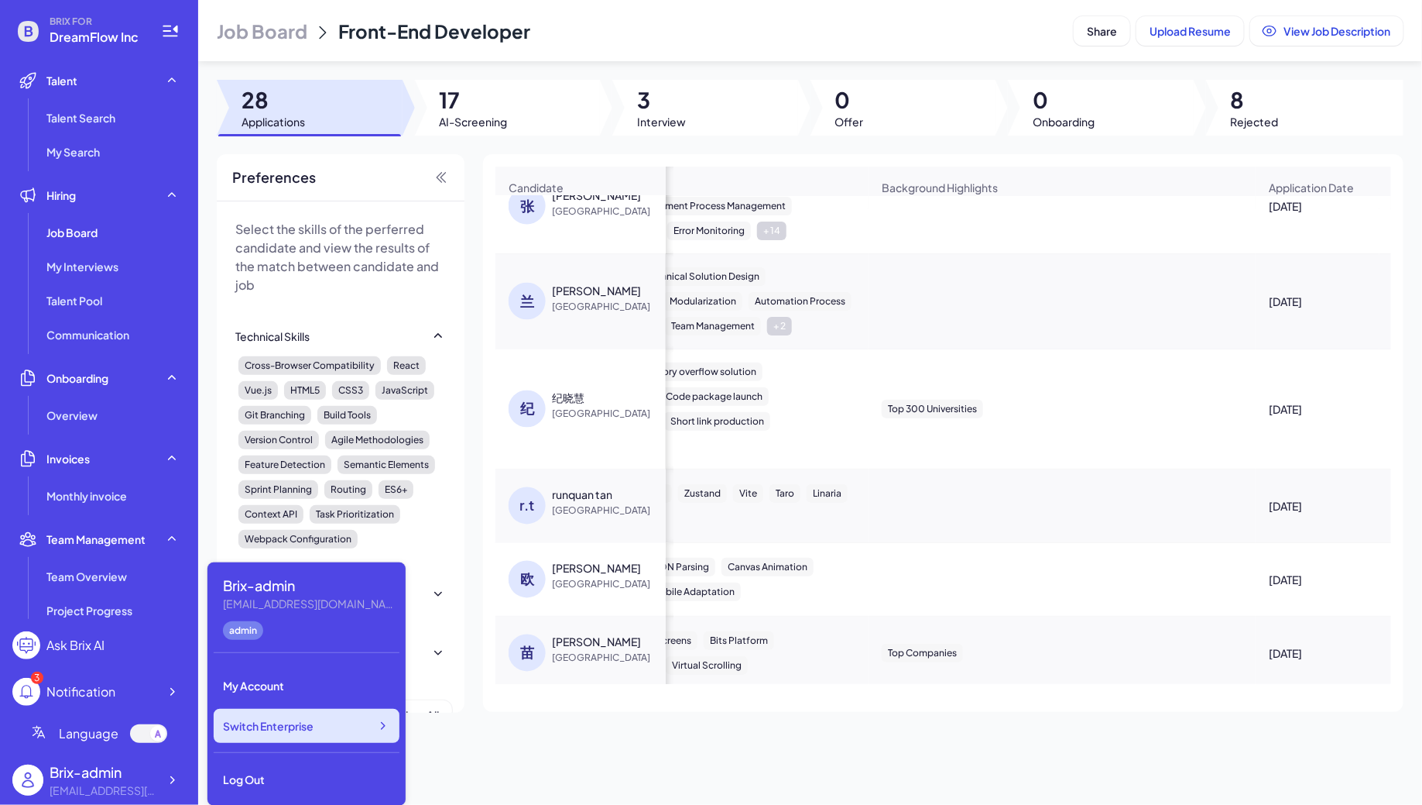
click at [358, 725] on div "Switch Enterprise" at bounding box center [307, 725] width 186 height 34
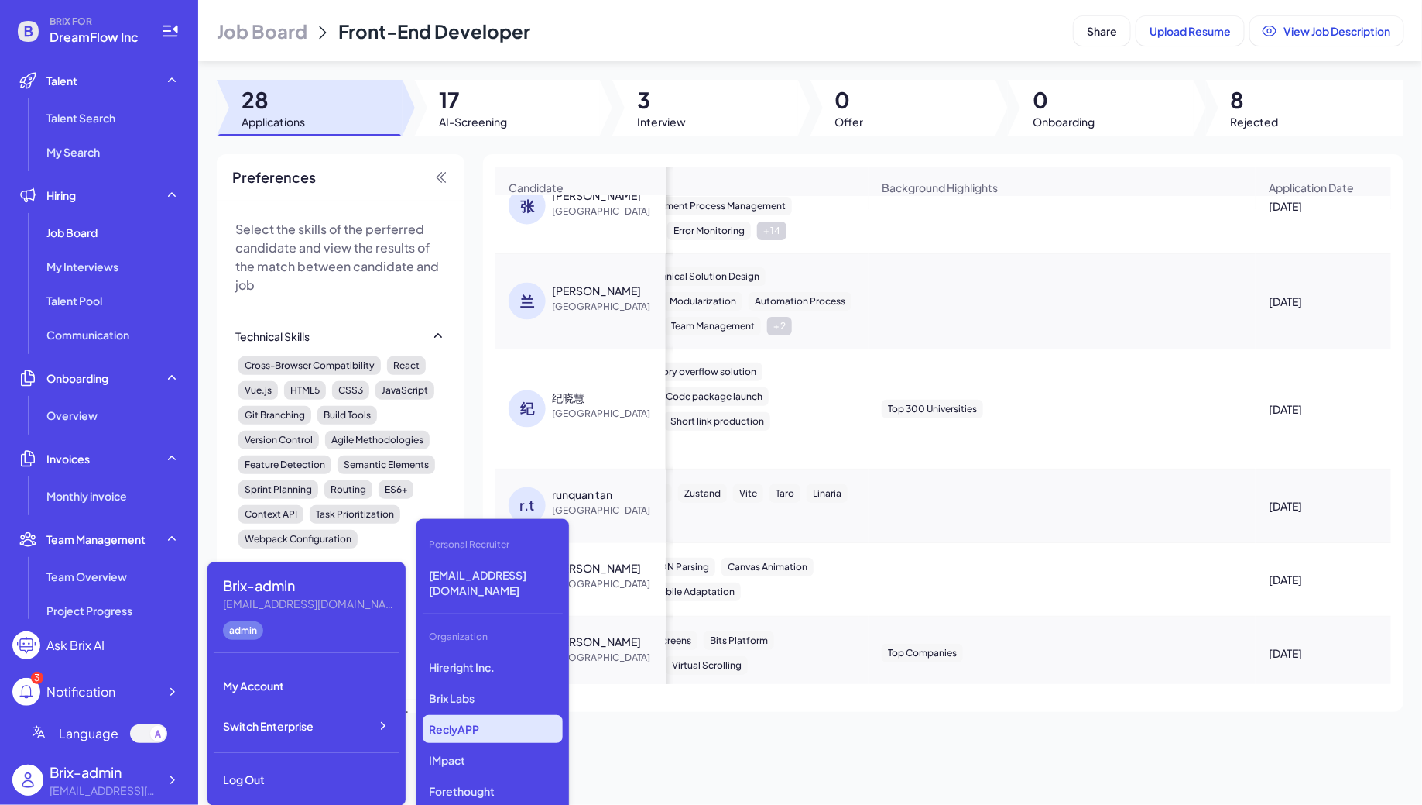
scroll to position [3899, 0]
click at [461, 718] on p "Revolve" at bounding box center [493, 732] width 140 height 28
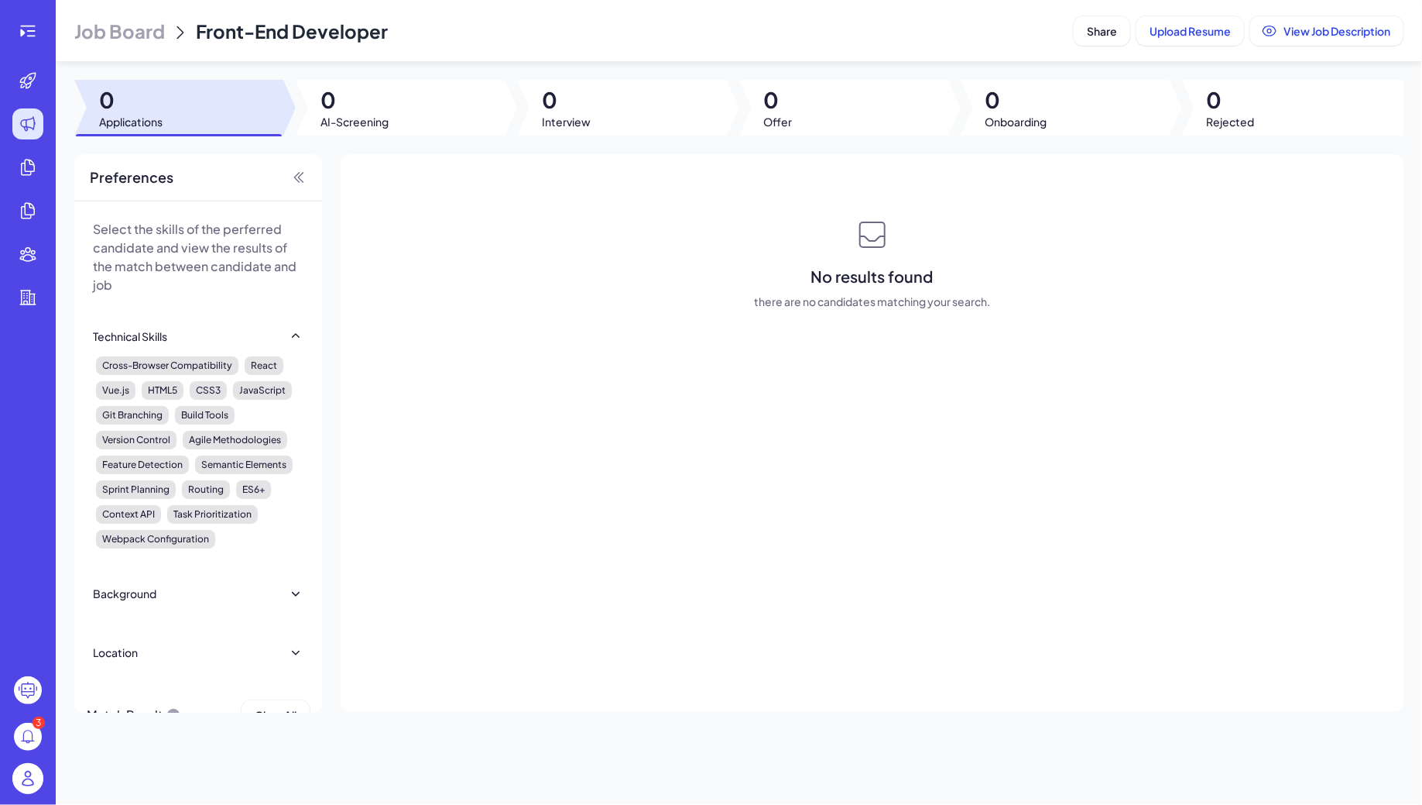
click at [107, 39] on span "Job Board" at bounding box center [119, 31] width 91 height 25
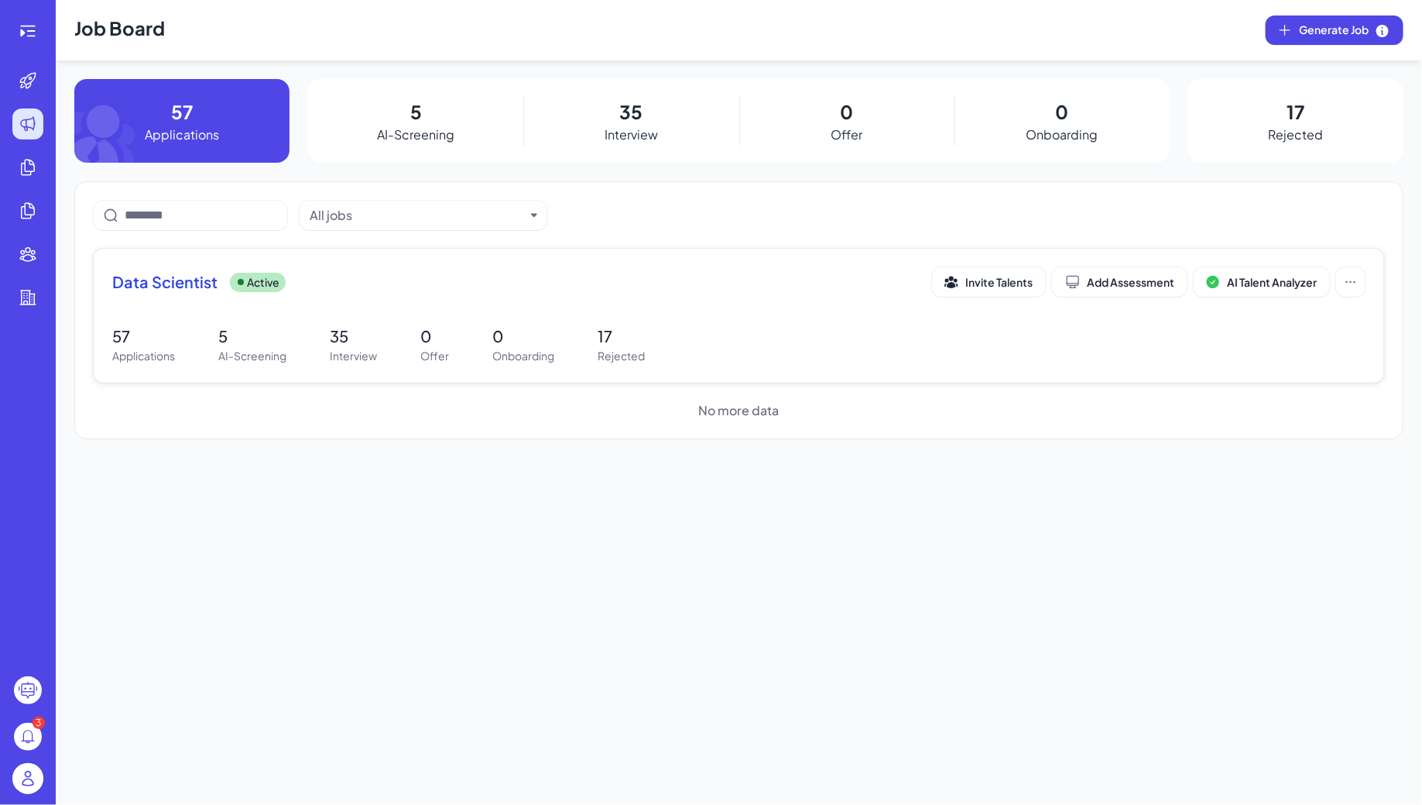
click at [434, 333] on p "0" at bounding box center [434, 335] width 29 height 23
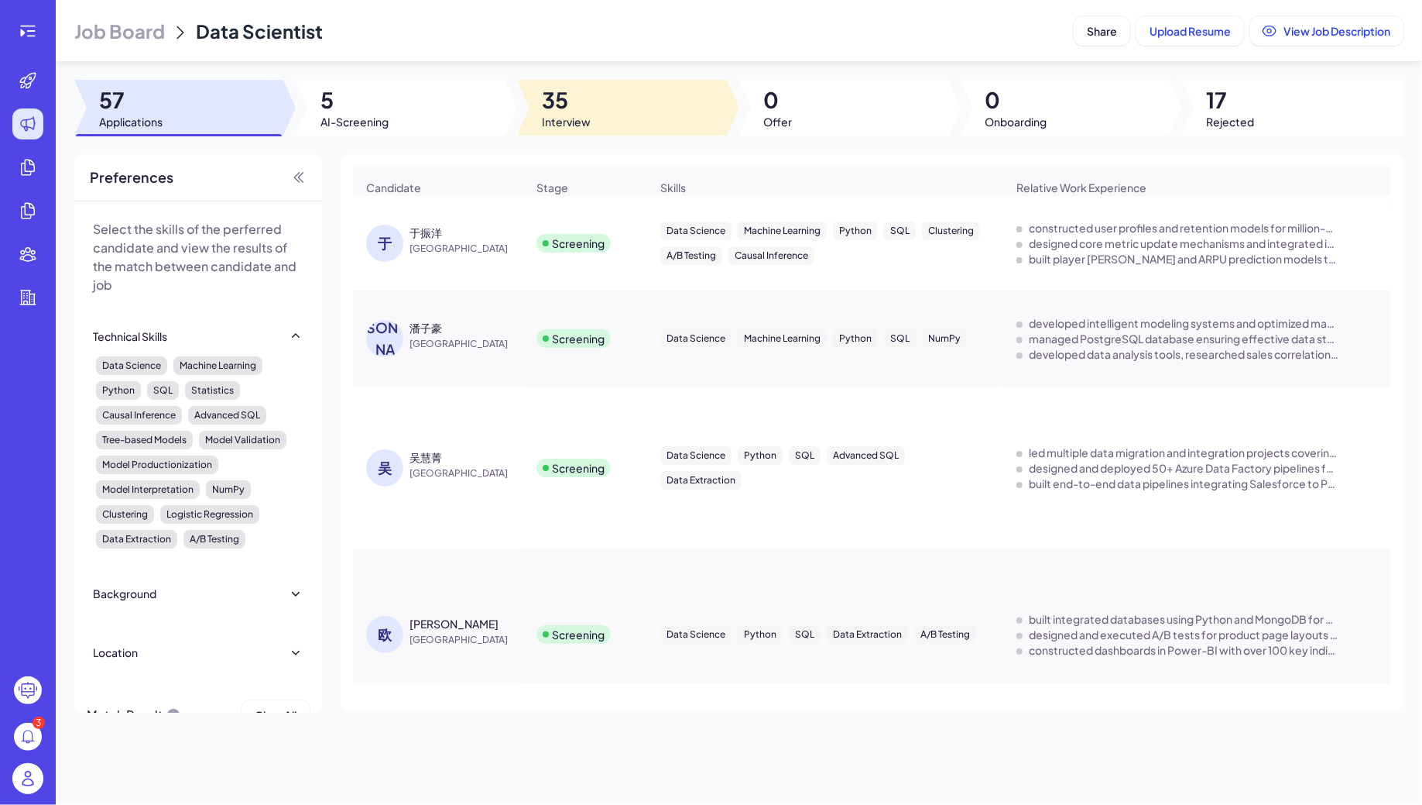
click at [591, 120] on div at bounding box center [621, 108] width 209 height 56
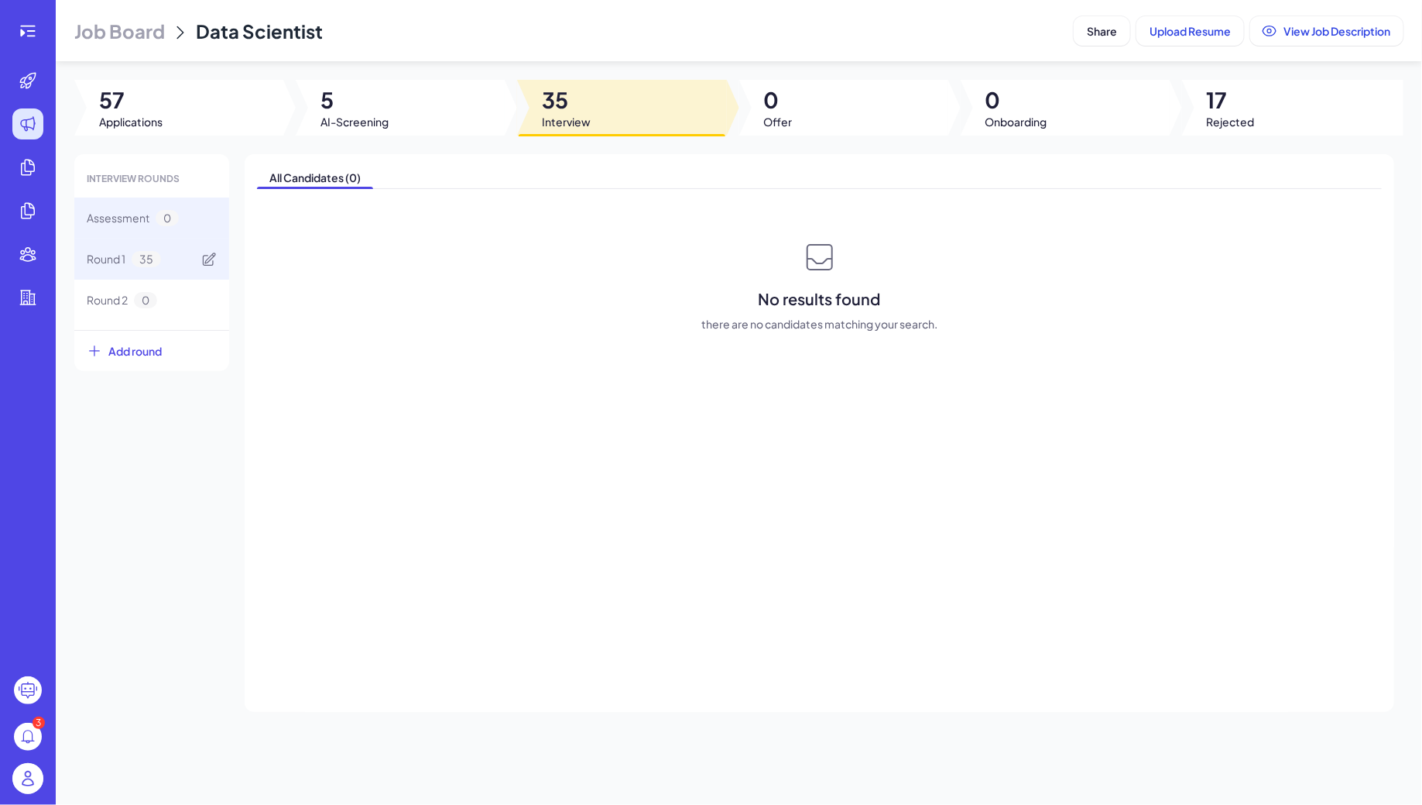
click at [117, 269] on div "Round 1 35" at bounding box center [151, 258] width 155 height 41
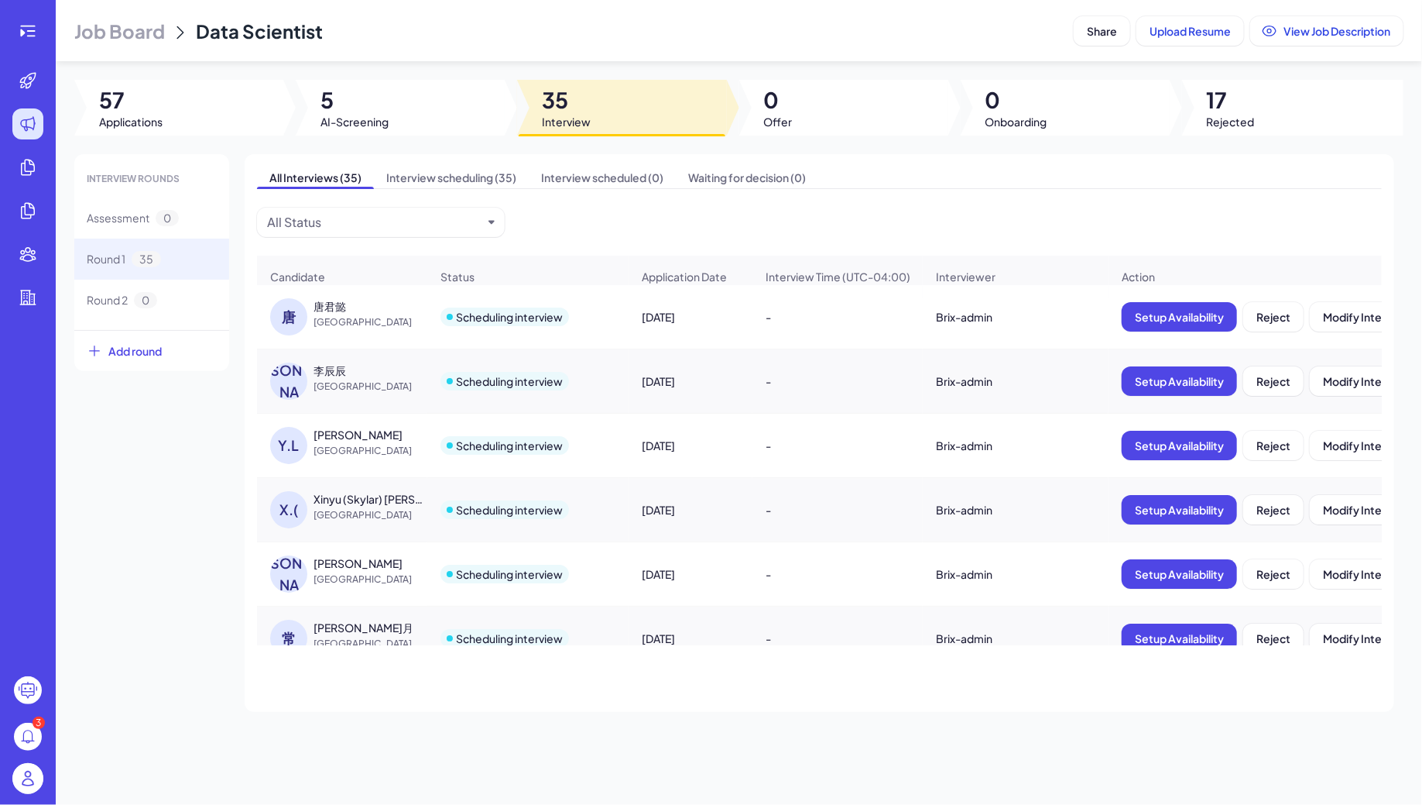
click at [362, 371] on div "李辰辰" at bounding box center [372, 369] width 116 height 15
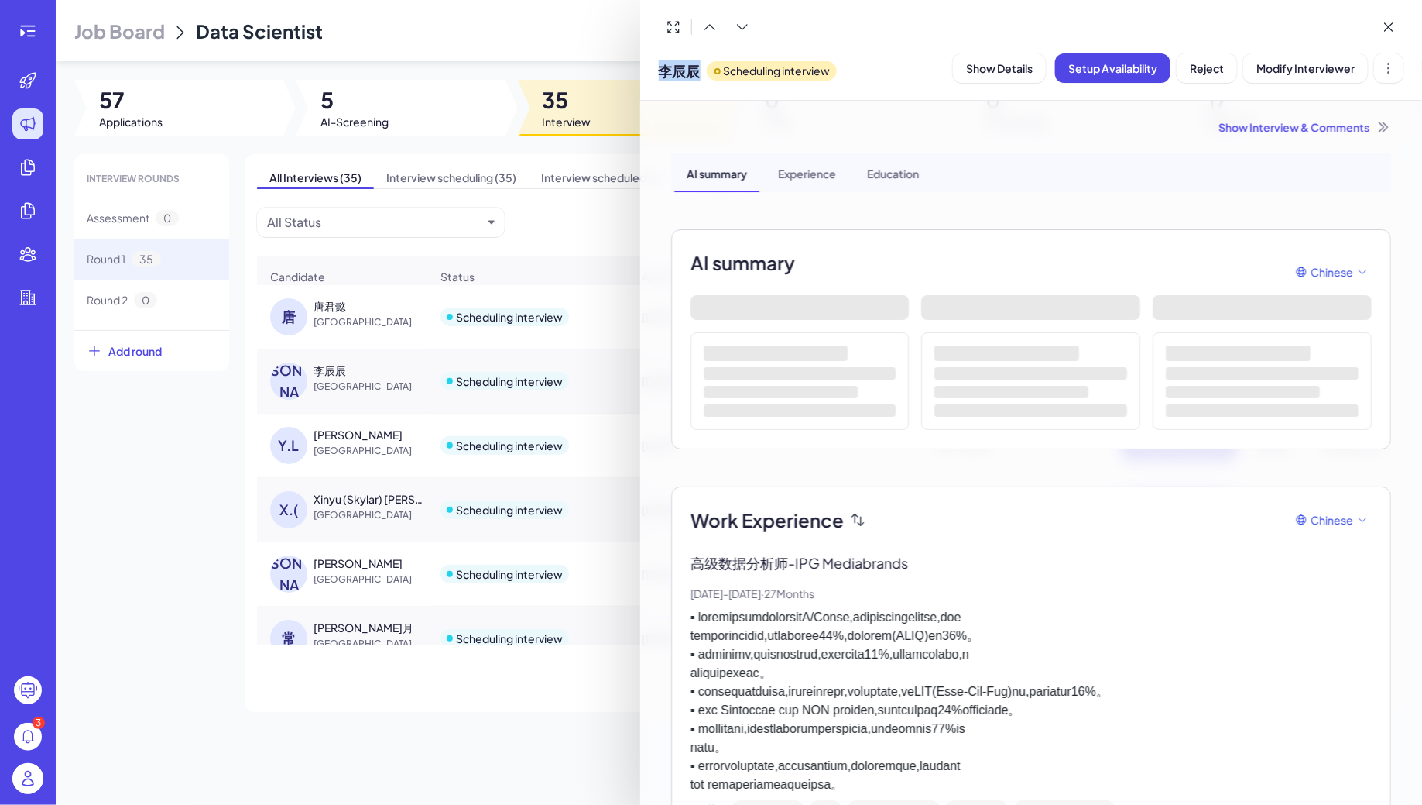
drag, startPoint x: 664, startPoint y: 69, endPoint x: 699, endPoint y: 69, distance: 34.8
click at [699, 69] on span "李辰辰" at bounding box center [680, 70] width 42 height 21
copy span "李辰辰"
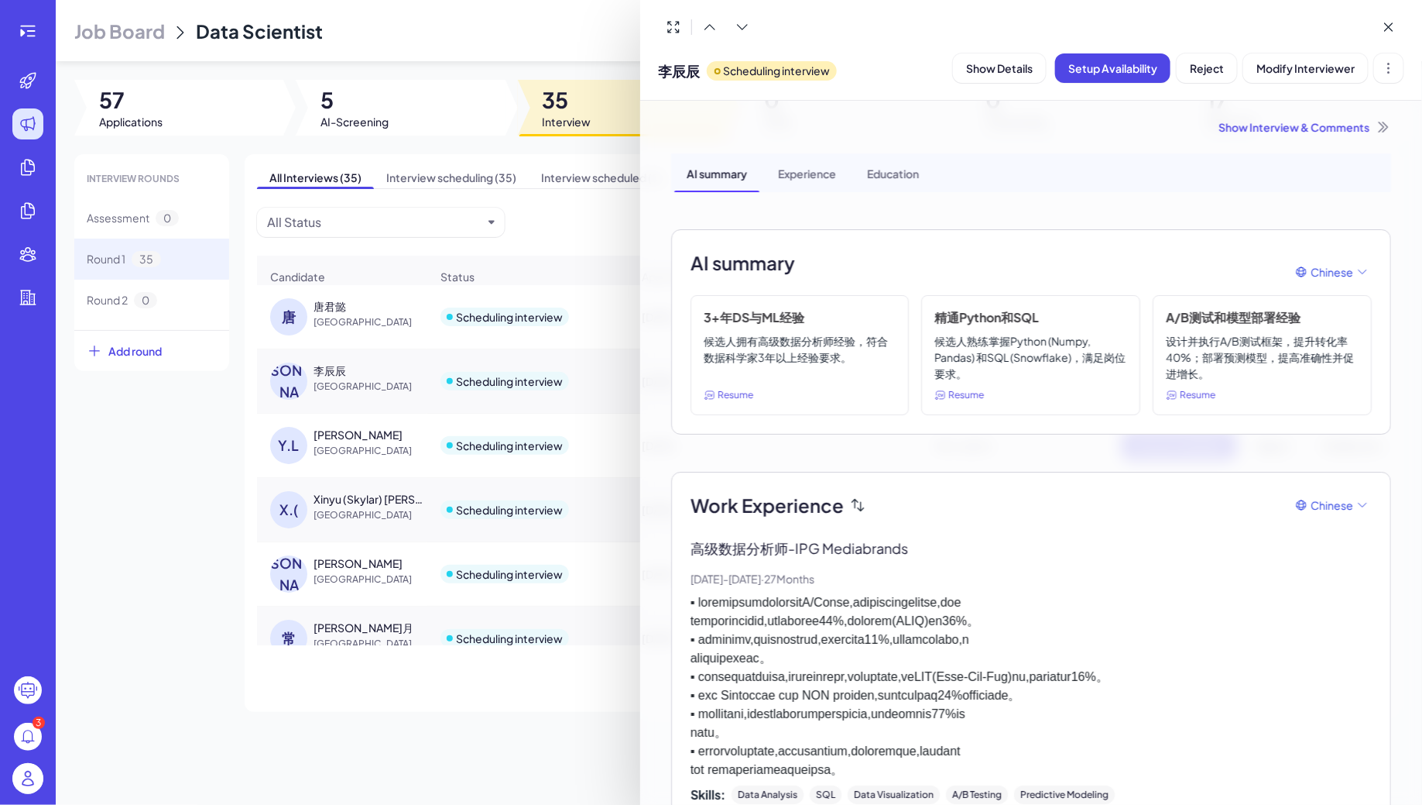
click at [331, 313] on div at bounding box center [711, 402] width 1422 height 805
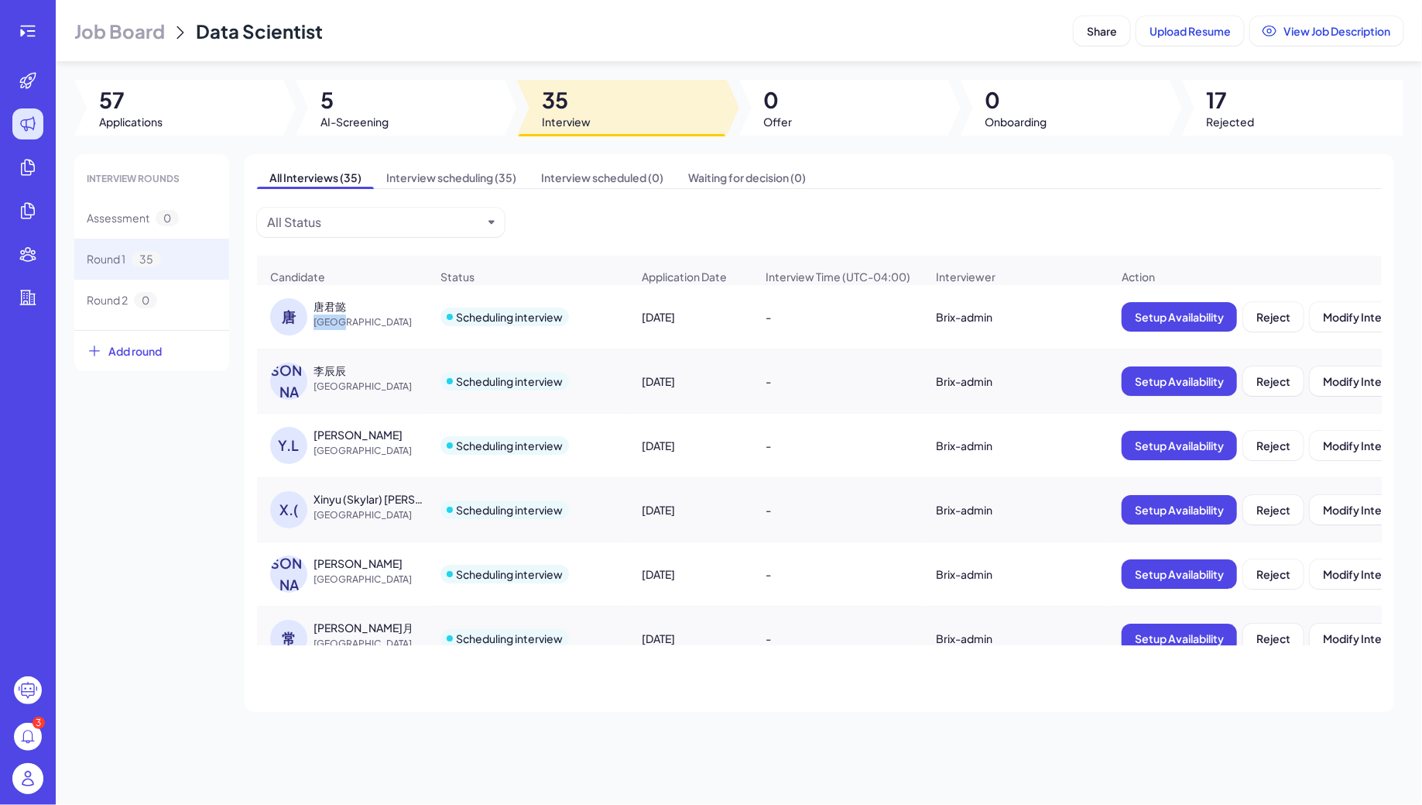
click at [331, 314] on span "[GEOGRAPHIC_DATA]" at bounding box center [372, 321] width 116 height 15
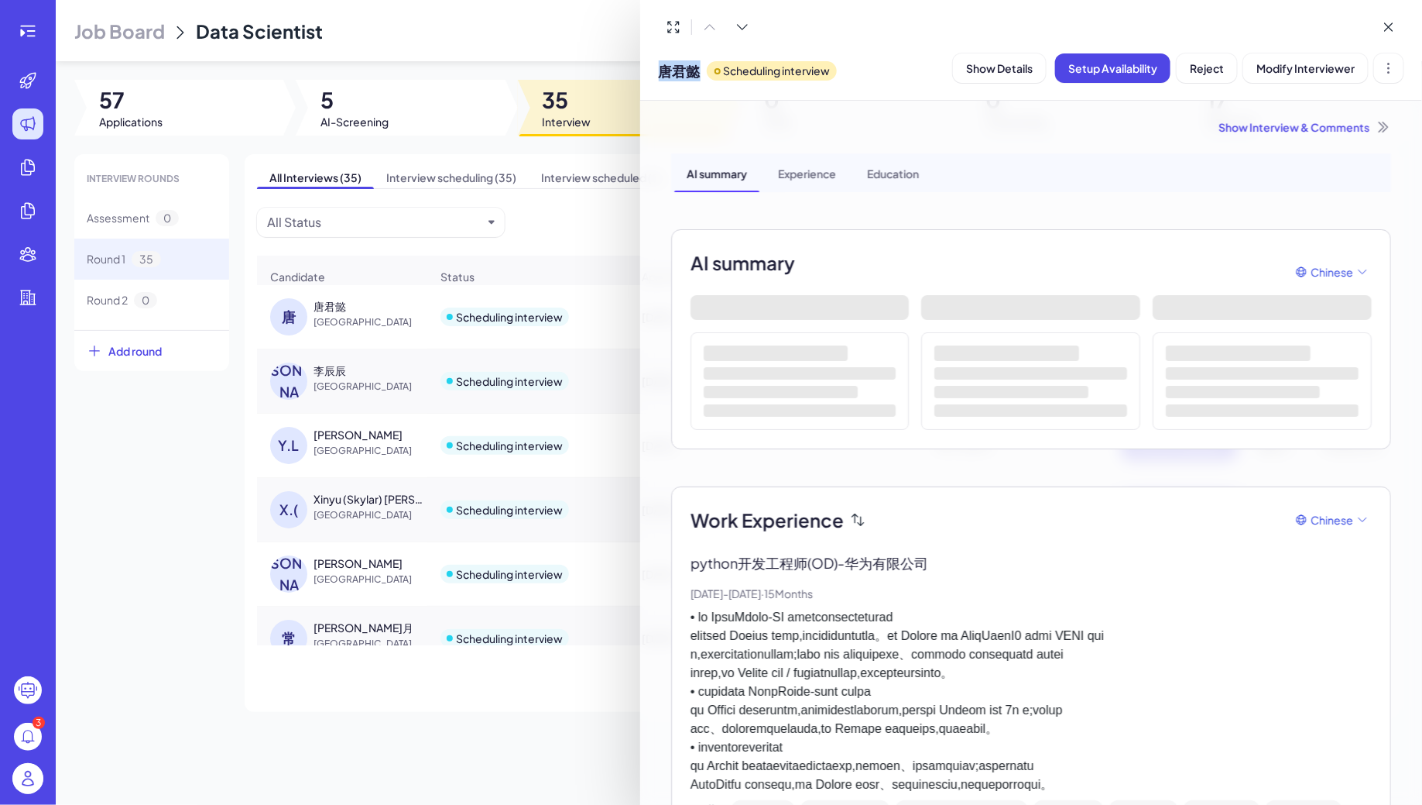
drag, startPoint x: 661, startPoint y: 70, endPoint x: 704, endPoint y: 65, distance: 42.8
click at [704, 65] on div "[PERSON_NAME] interview" at bounding box center [748, 67] width 178 height 39
copy span "唐君懿"
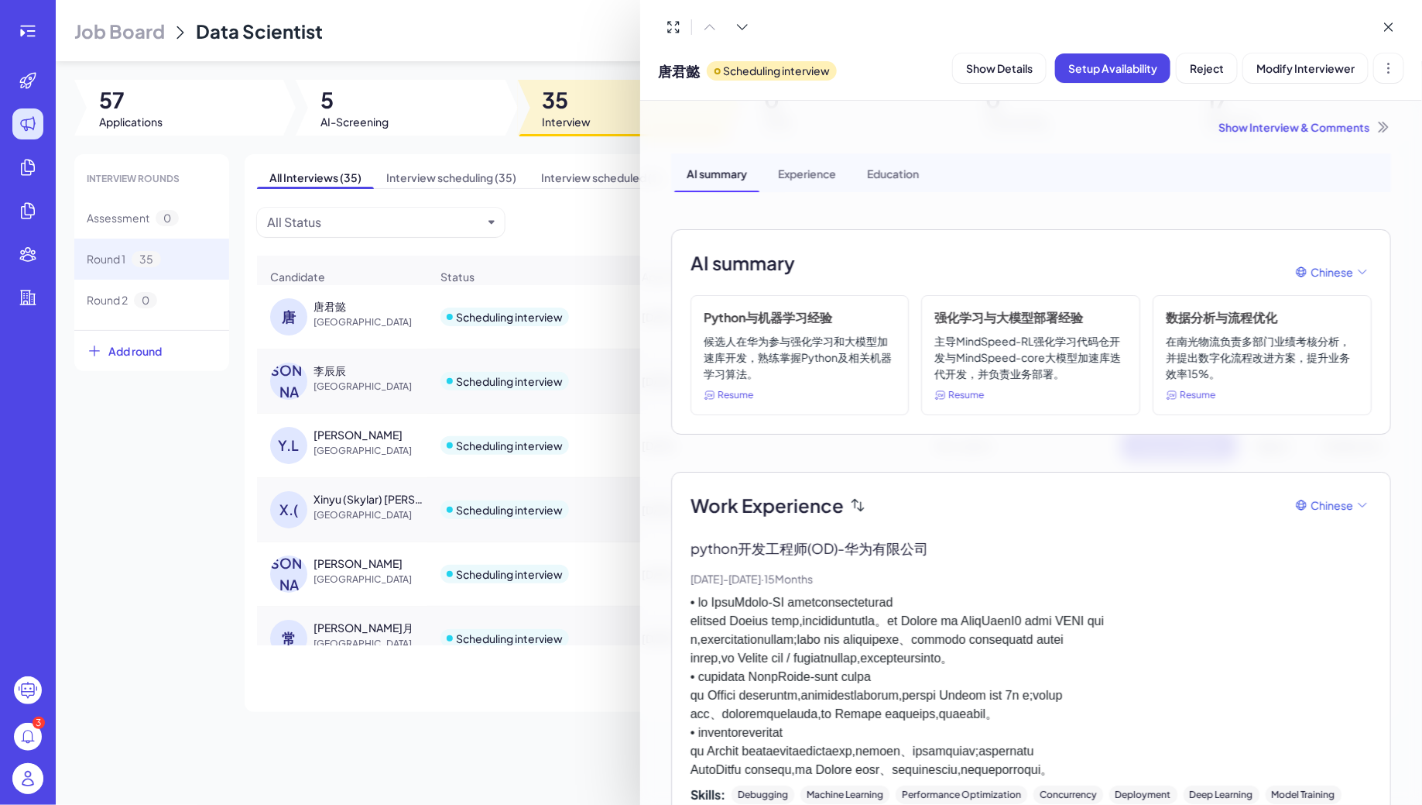
click at [351, 393] on div at bounding box center [711, 402] width 1422 height 805
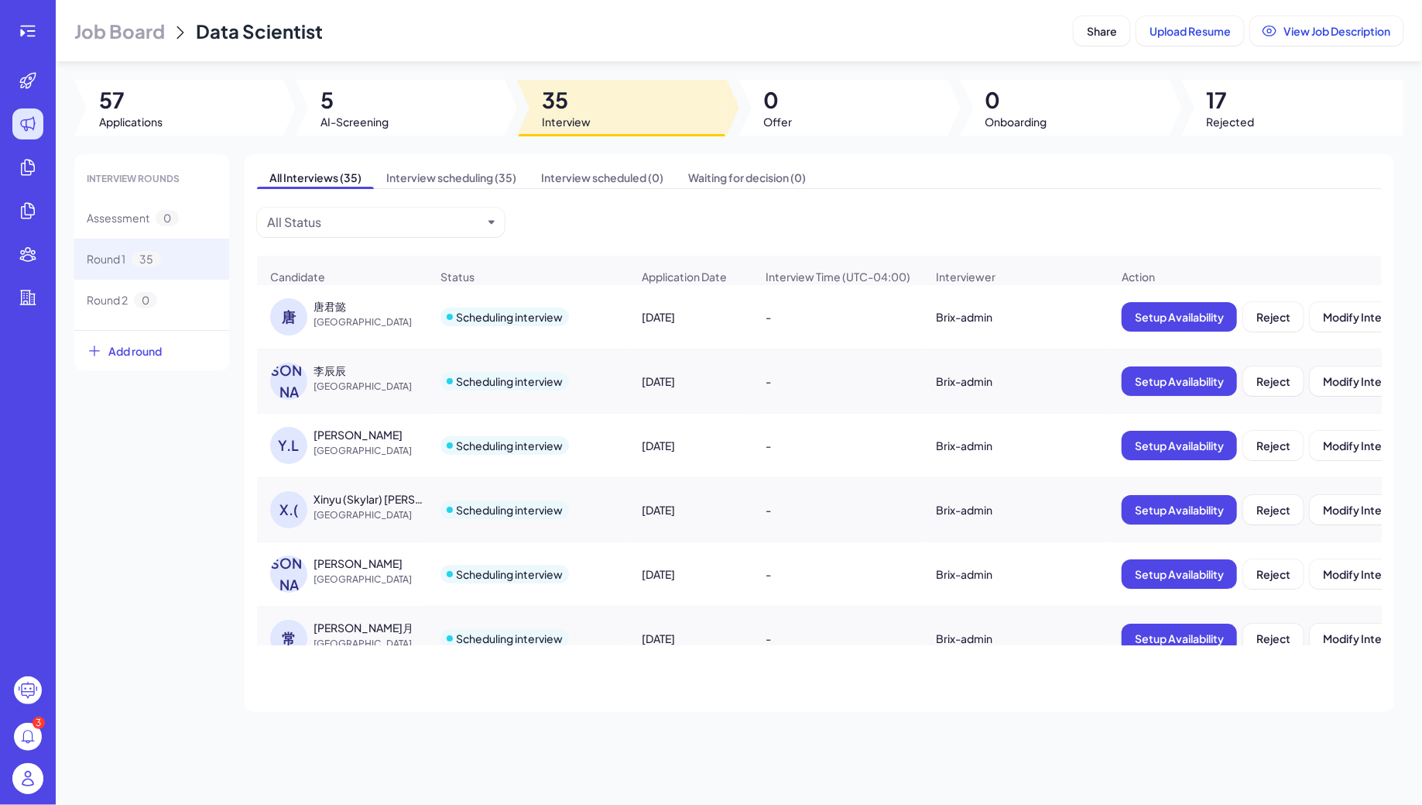
click at [338, 385] on span "[GEOGRAPHIC_DATA]" at bounding box center [372, 386] width 116 height 15
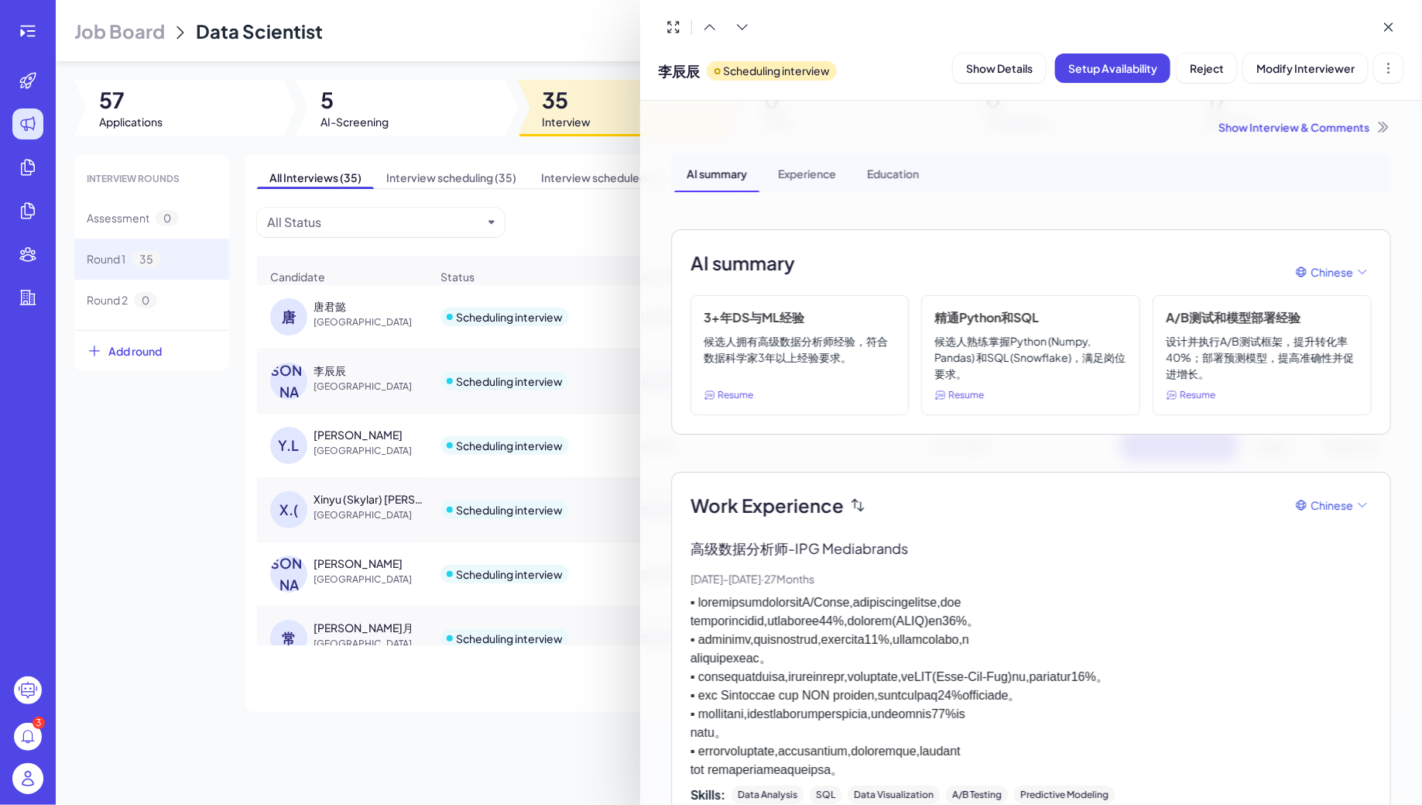
click at [533, 349] on div at bounding box center [711, 402] width 1422 height 805
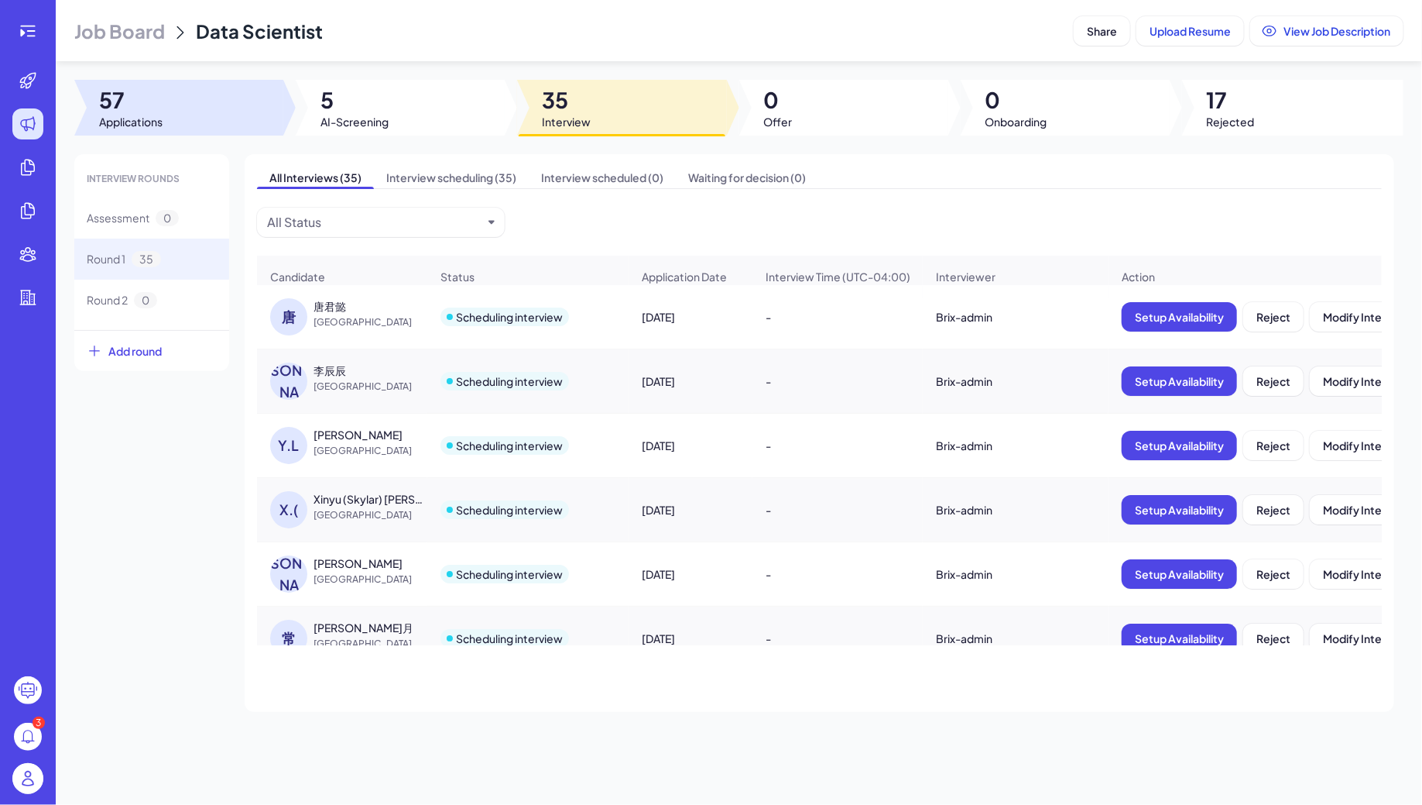
click at [187, 107] on div at bounding box center [178, 108] width 209 height 56
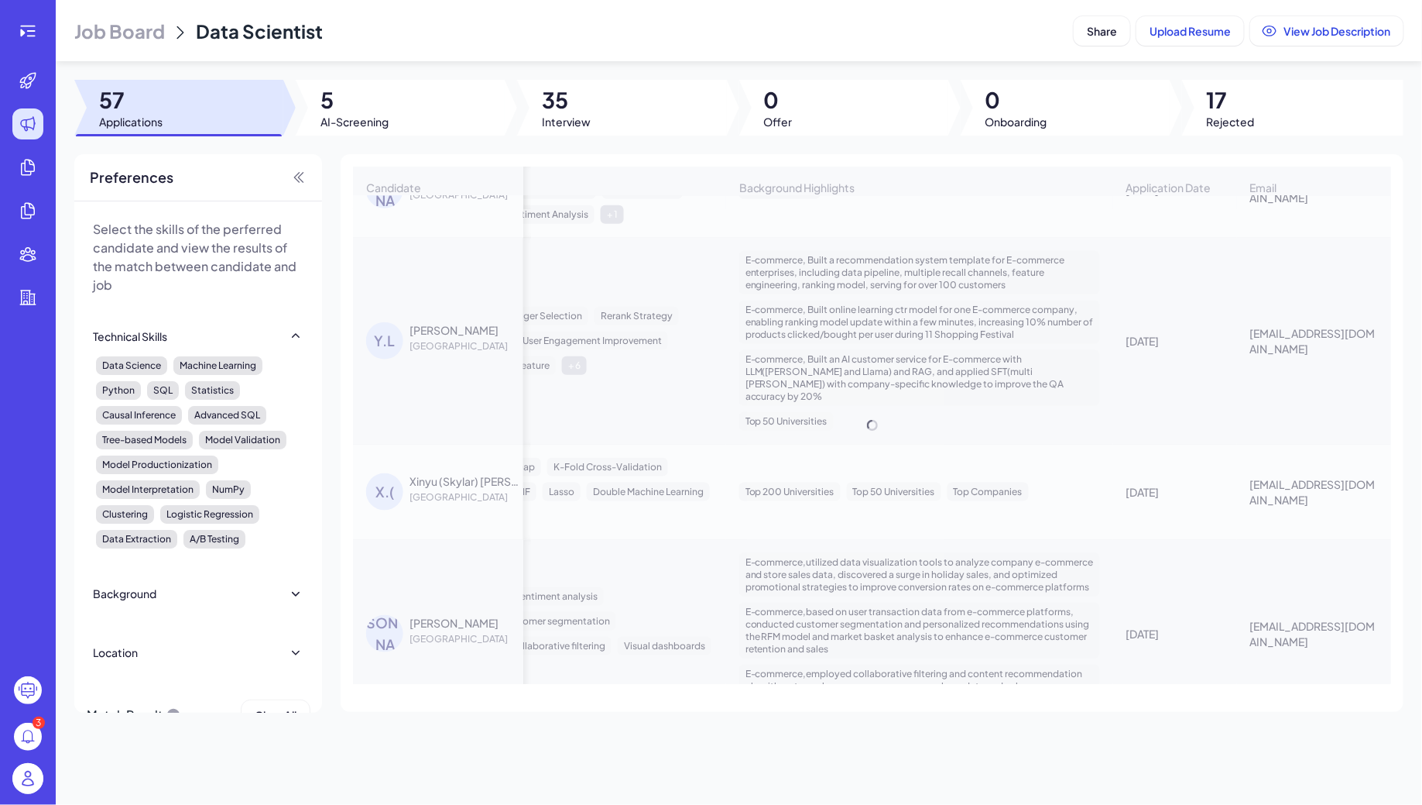
scroll to position [821, 1021]
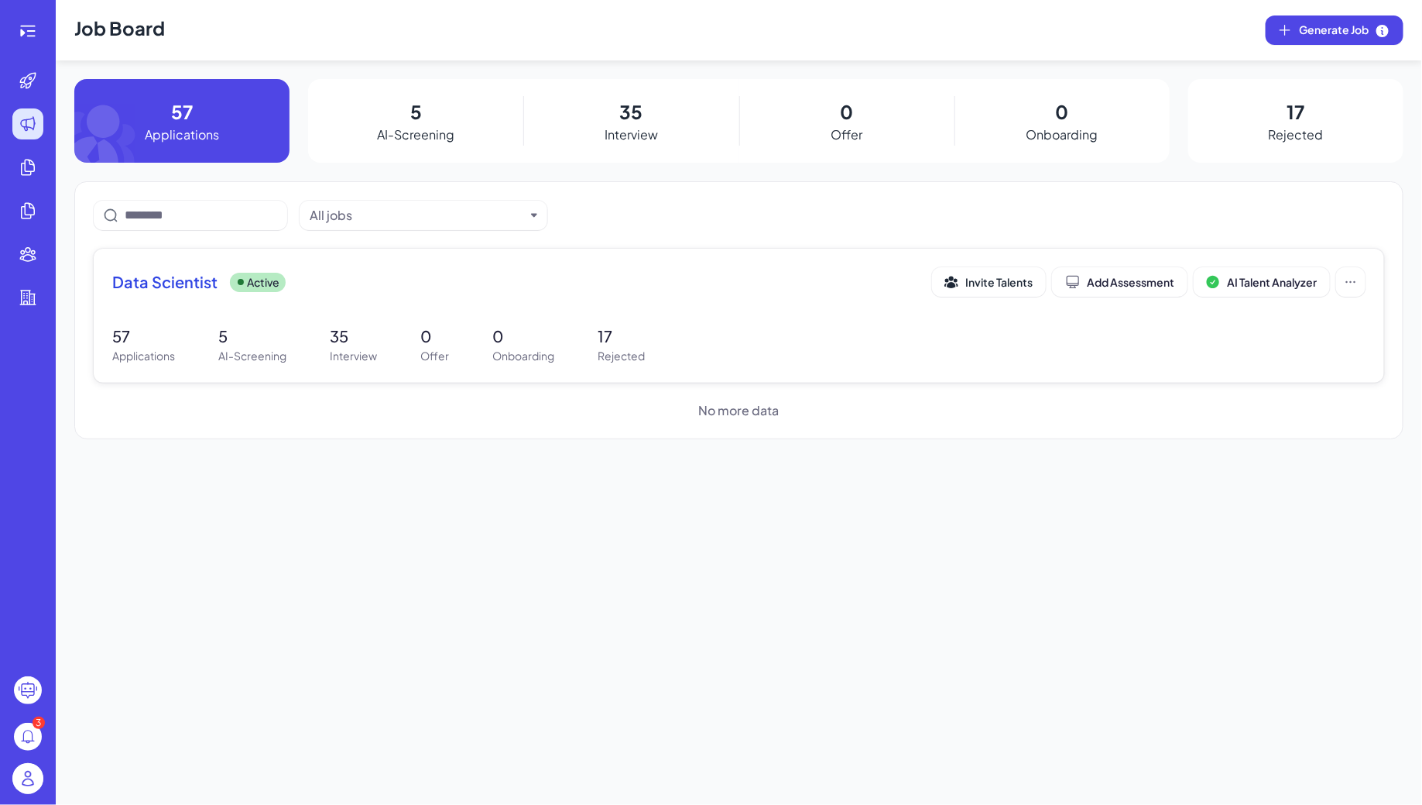
click at [445, 310] on div "Data Scientist Active Invite Talents Add Assessment AI Talent Analyzer 57 Appli…" at bounding box center [739, 316] width 1291 height 134
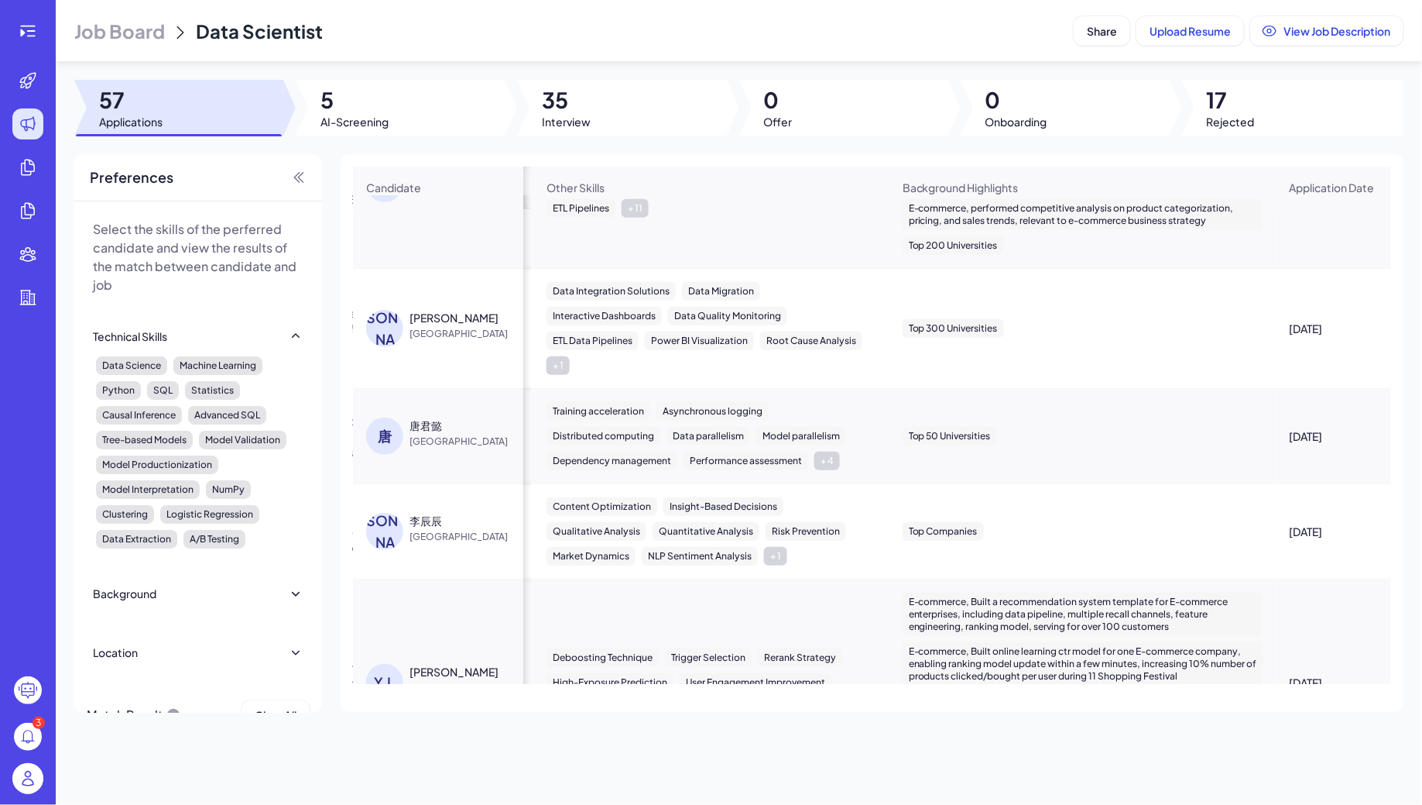
scroll to position [0, 1021]
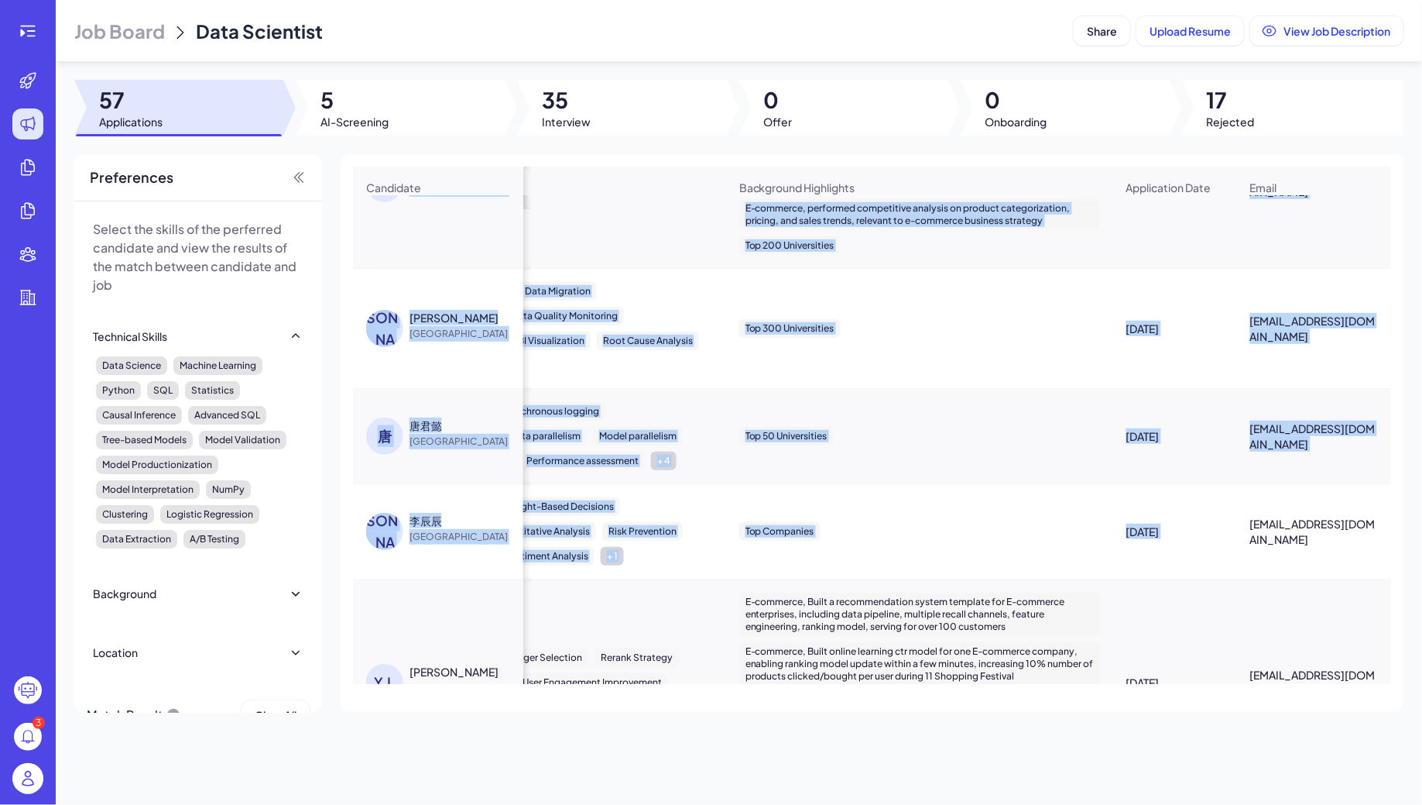
drag, startPoint x: 1242, startPoint y: 528, endPoint x: 1395, endPoint y: 527, distance: 153.3
click at [1397, 528] on div "Candidate Stage Skills Relative Work Experience Other Skills Background Highlig…" at bounding box center [872, 432] width 1063 height 557
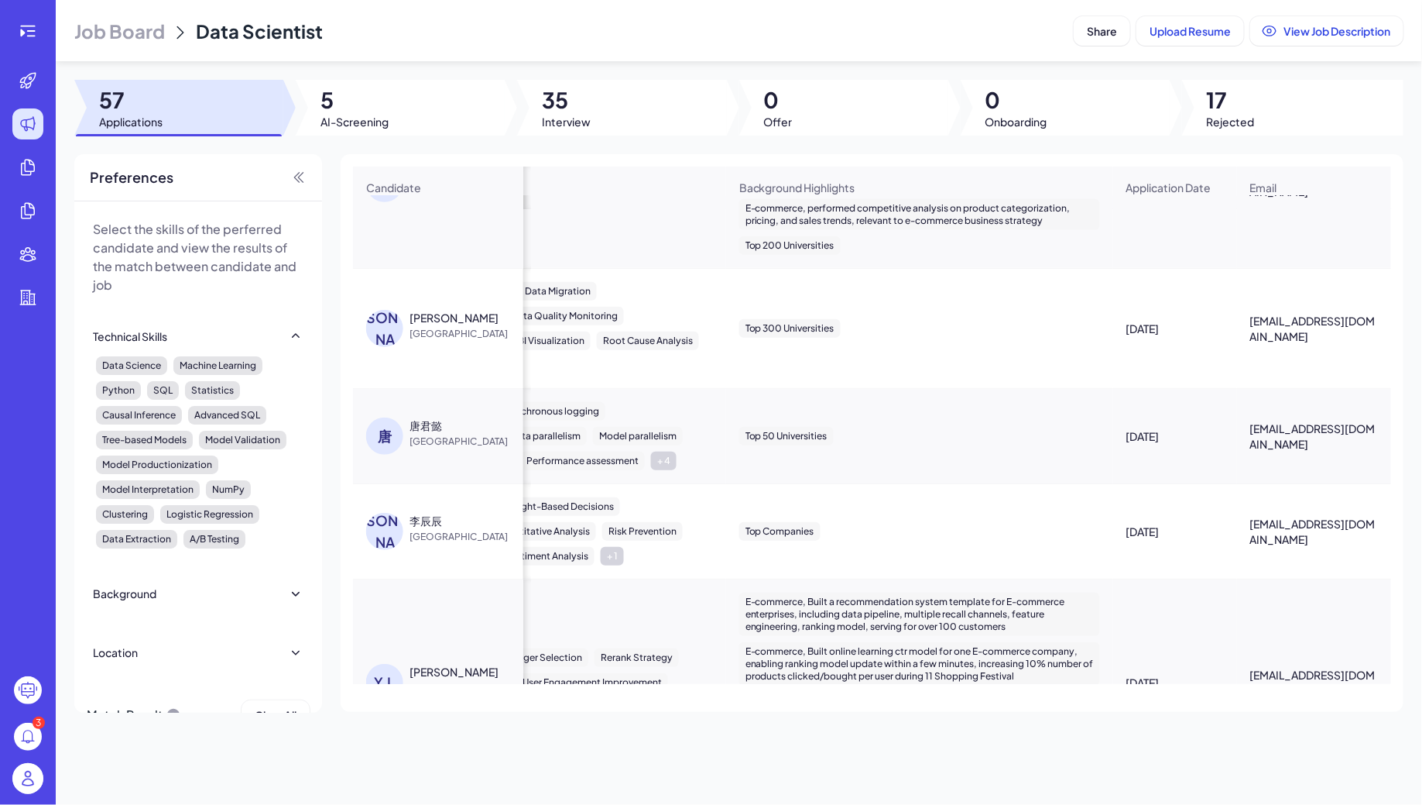
click at [1280, 545] on div "[EMAIL_ADDRESS][DOMAIN_NAME]" at bounding box center [1314, 531] width 153 height 56
drag, startPoint x: 1248, startPoint y: 532, endPoint x: 1371, endPoint y: 537, distance: 122.4
click at [1371, 537] on div "[EMAIL_ADDRESS][DOMAIN_NAME]" at bounding box center [1314, 531] width 153 height 56
copy span "[EMAIL_ADDRESS][DOMAIN_NAME]"
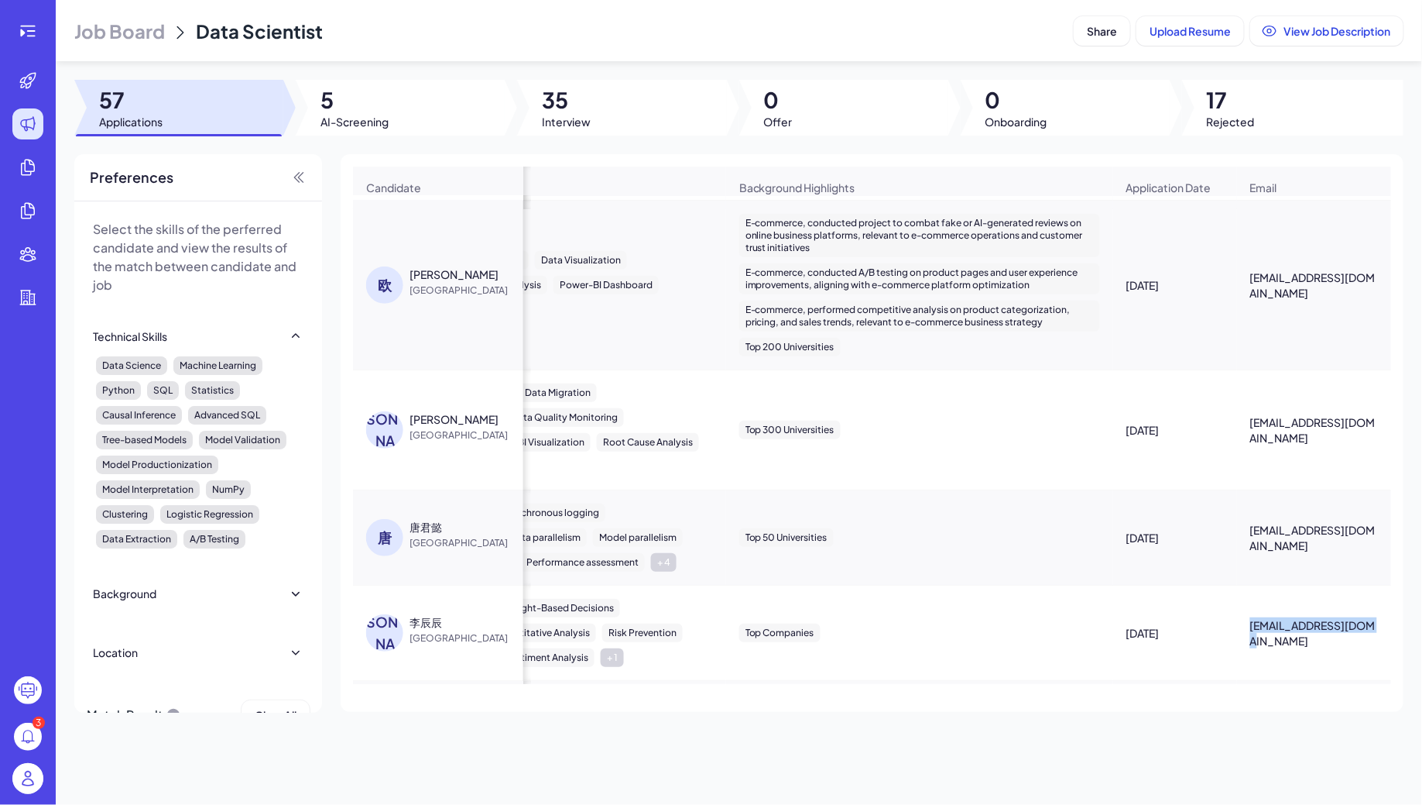
scroll to position [436, 1021]
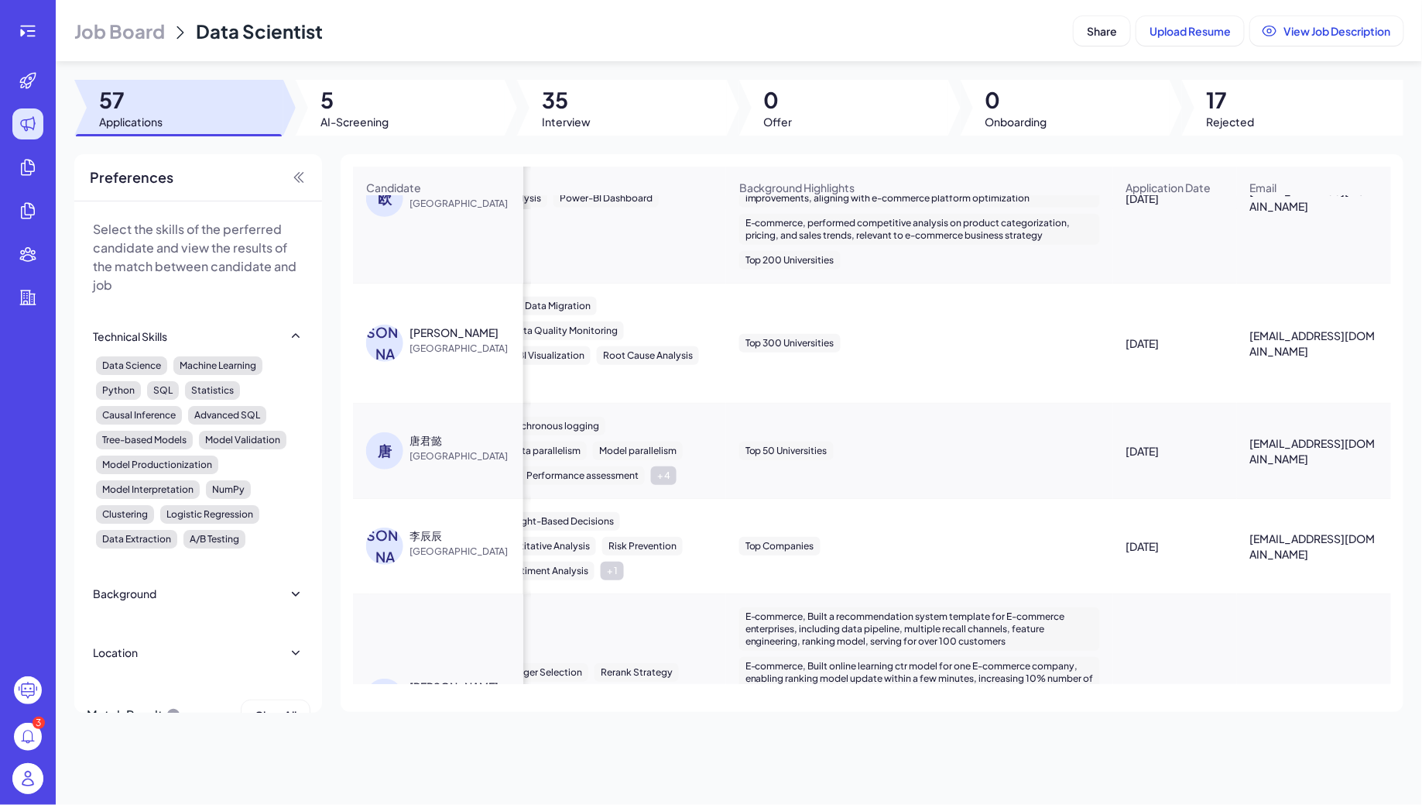
click at [435, 439] on div "唐君懿" at bounding box center [426, 439] width 33 height 15
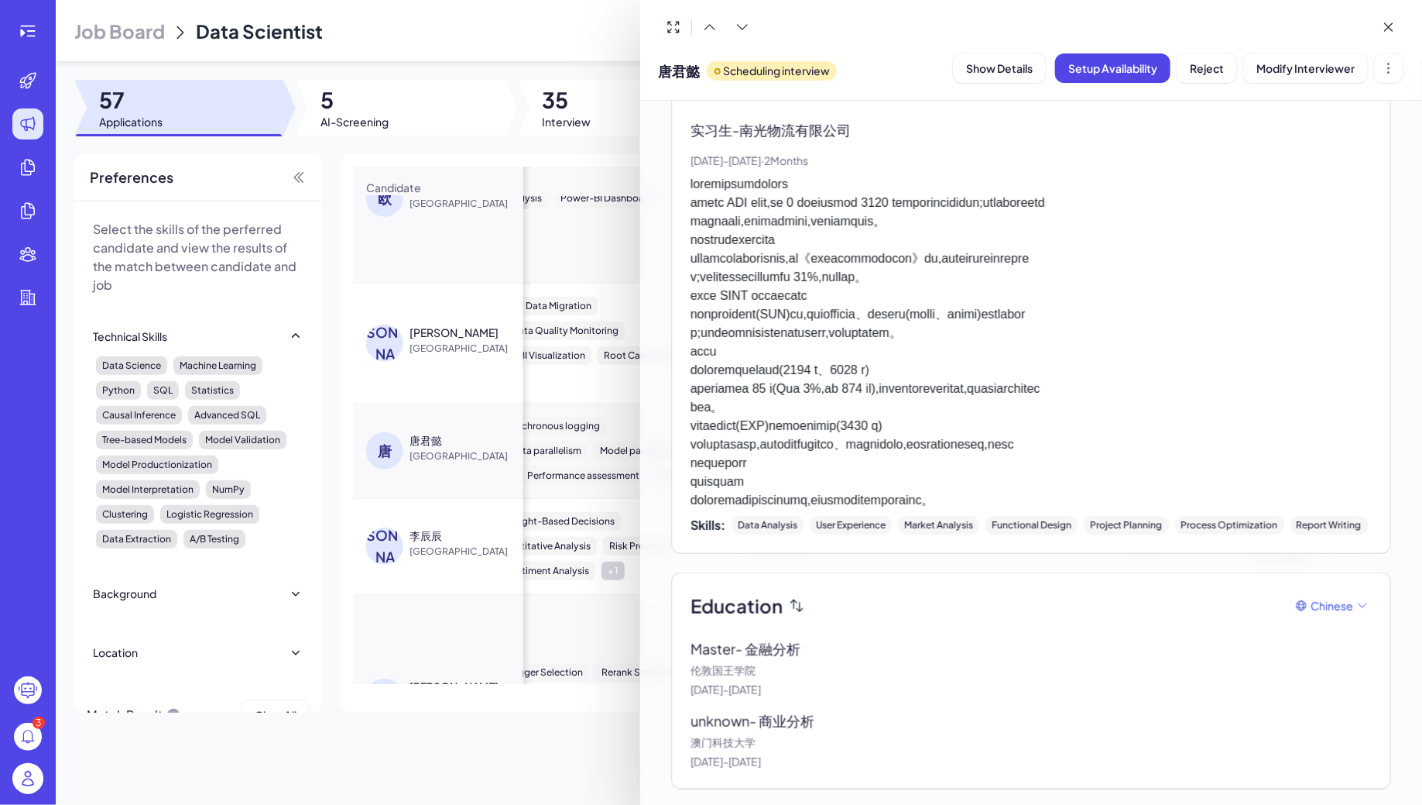
scroll to position [0, 0]
